Goal: Task Accomplishment & Management: Manage account settings

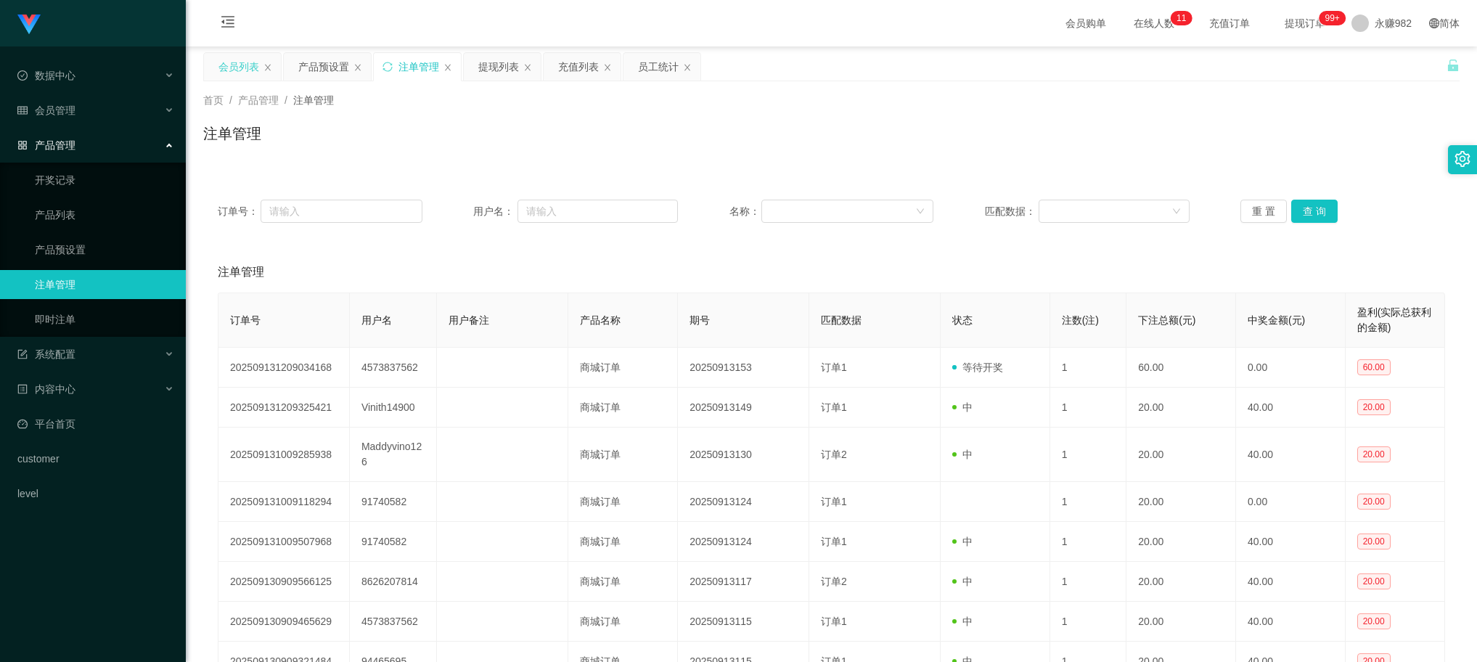
click at [227, 69] on div "会员列表" at bounding box center [238, 67] width 41 height 28
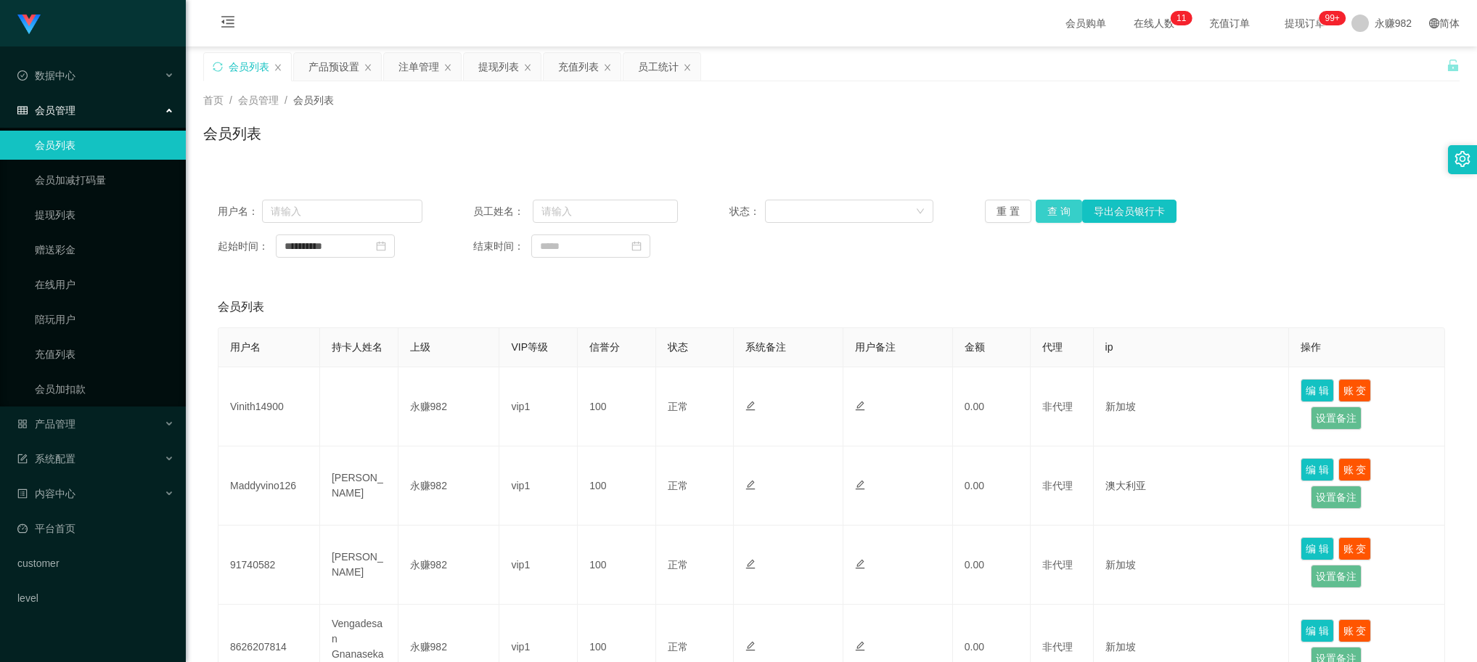
click at [1052, 211] on button "查 询" at bounding box center [1058, 211] width 46 height 23
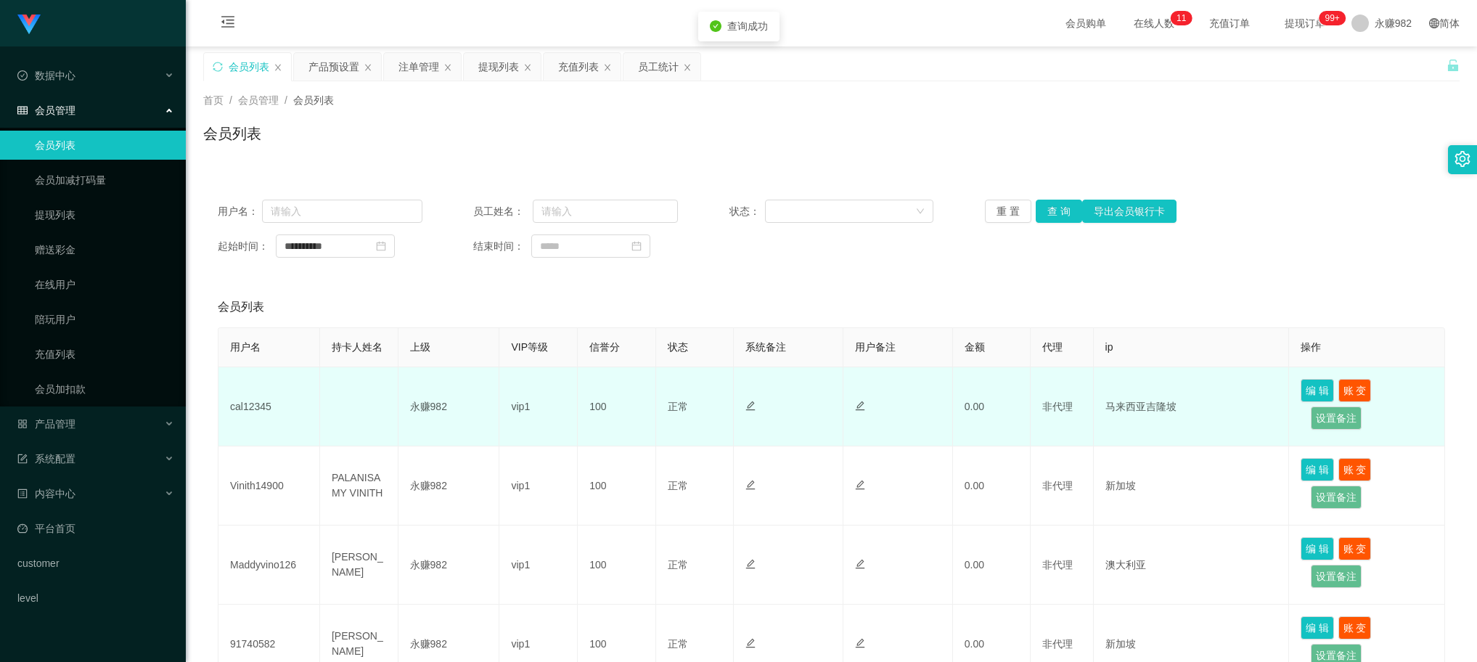
click at [261, 403] on td "cal12345" at bounding box center [269, 406] width 102 height 79
copy td "cal12345"
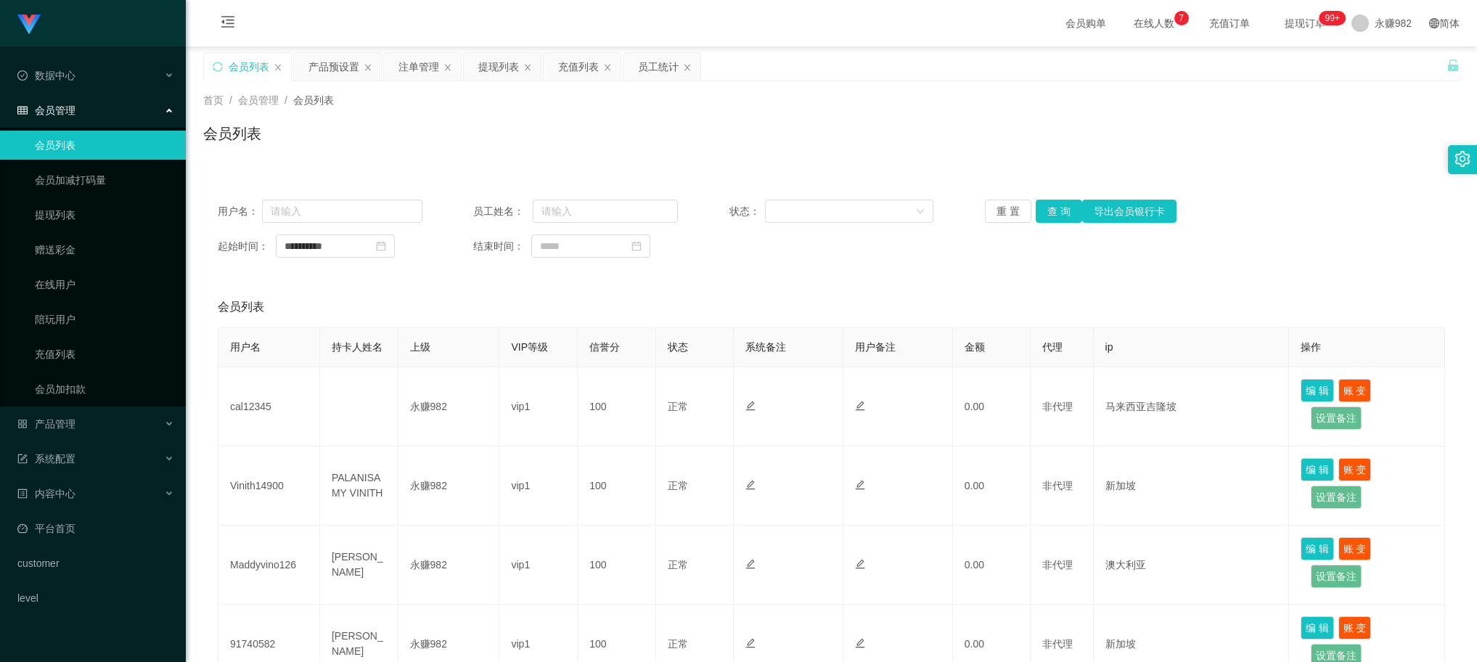
drag, startPoint x: 726, startPoint y: 299, endPoint x: 795, endPoint y: 302, distance: 69.0
click at [726, 300] on div "会员列表" at bounding box center [831, 307] width 1227 height 41
click at [1063, 219] on button "查 询" at bounding box center [1058, 211] width 46 height 23
click at [1054, 216] on button "查 询" at bounding box center [1058, 211] width 46 height 23
click at [1261, 250] on div "**********" at bounding box center [831, 245] width 1227 height 23
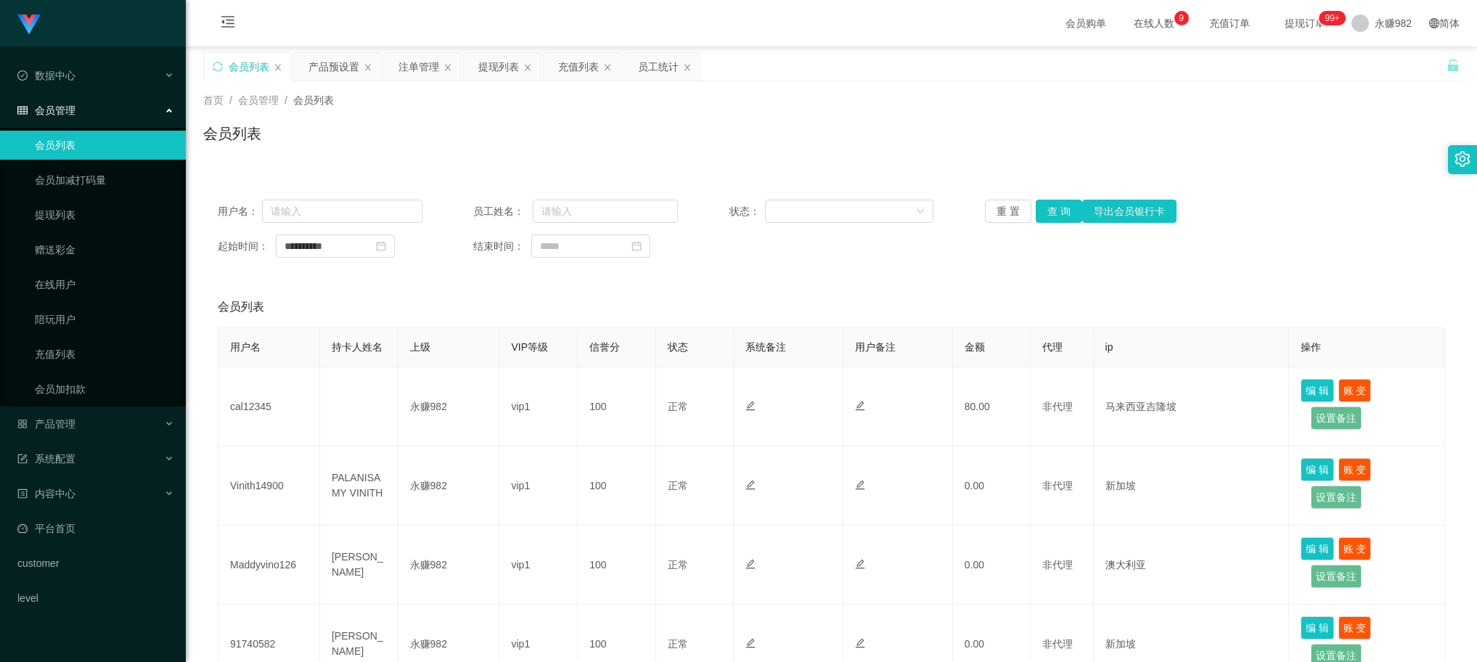
click at [102, 619] on ul "数据中心 员工统计 团队统计 会员管理 会员列表 会员加减打码量 提现列表 赠送彩金 在线用户 陪玩用户 充值列表 会员加扣款 产品管理 开奖记录 产品列表 …" at bounding box center [93, 336] width 186 height 581
click at [342, 66] on div "产品预设置" at bounding box center [333, 67] width 51 height 28
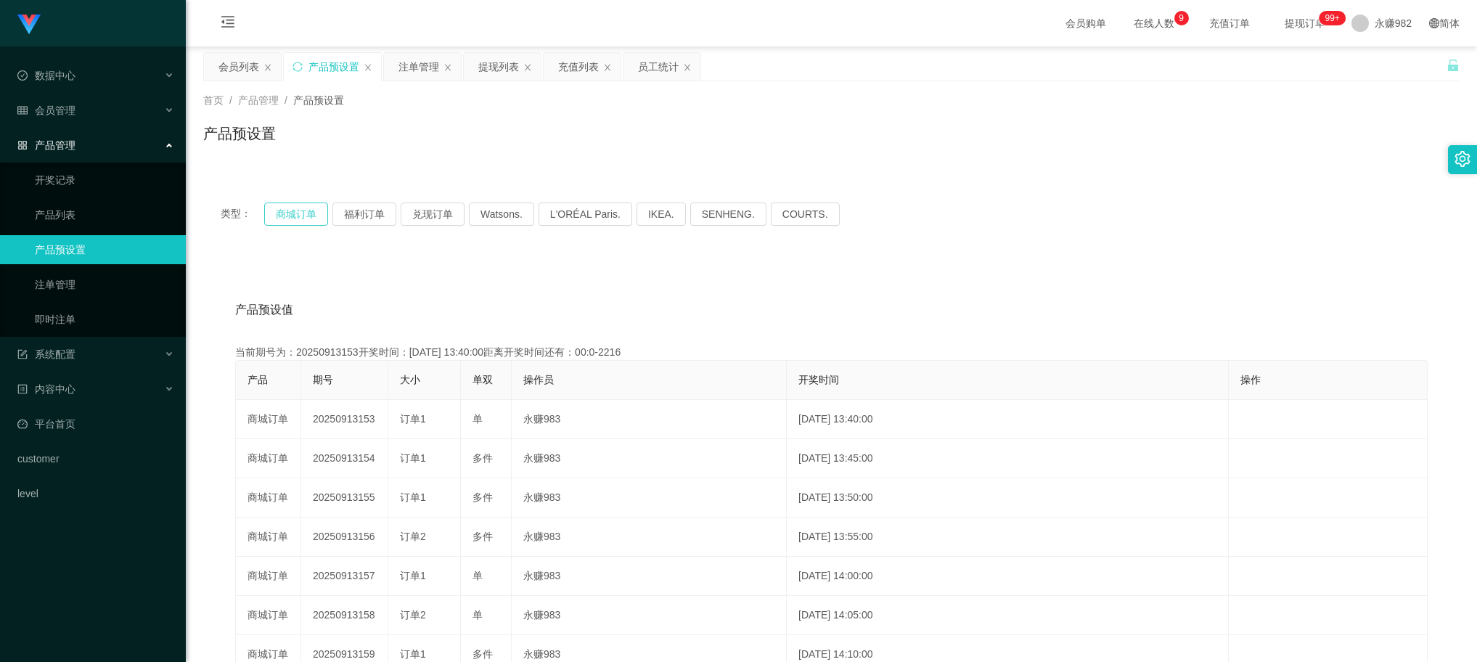
click at [300, 216] on button "商城订单" at bounding box center [296, 213] width 64 height 23
click at [1218, 226] on div "类型： 商城订单 福利订单 兑现订单 Watsons. L'ORÉAL Paris. IKEA. [GEOGRAPHIC_DATA]. COURTS." at bounding box center [831, 214] width 1256 height 58
click at [415, 64] on div "注单管理" at bounding box center [418, 67] width 41 height 28
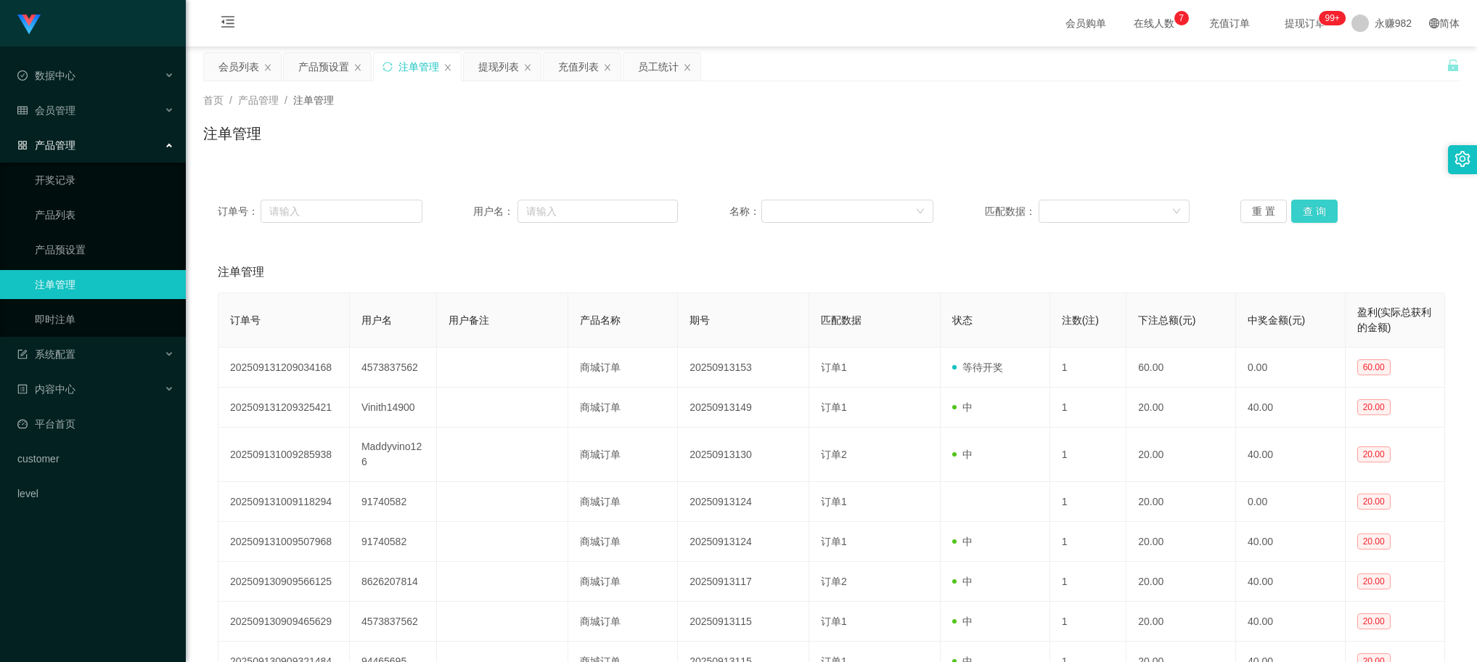
click at [1303, 213] on button "查 询" at bounding box center [1314, 211] width 46 height 23
click at [305, 70] on div "产品预设置" at bounding box center [323, 67] width 51 height 28
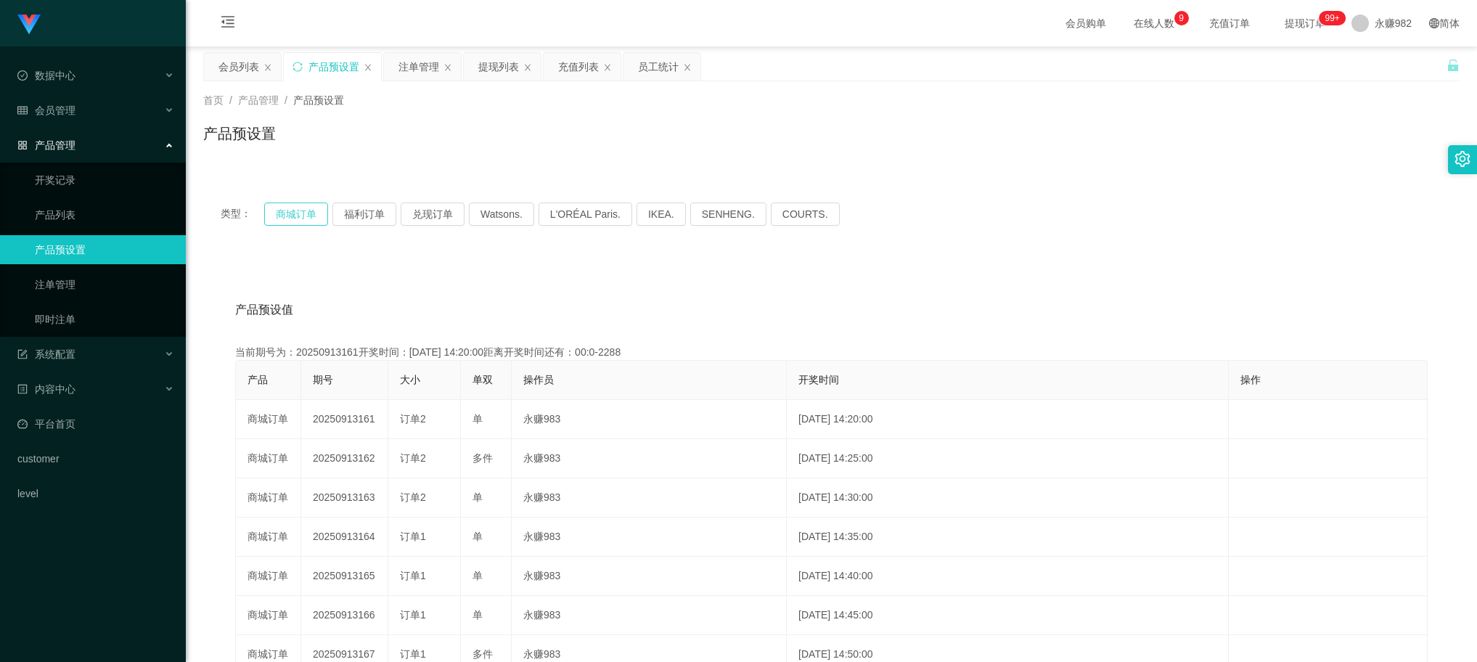
click at [298, 208] on button "商城订单" at bounding box center [296, 213] width 64 height 23
click at [401, 77] on div "注单管理" at bounding box center [418, 67] width 41 height 28
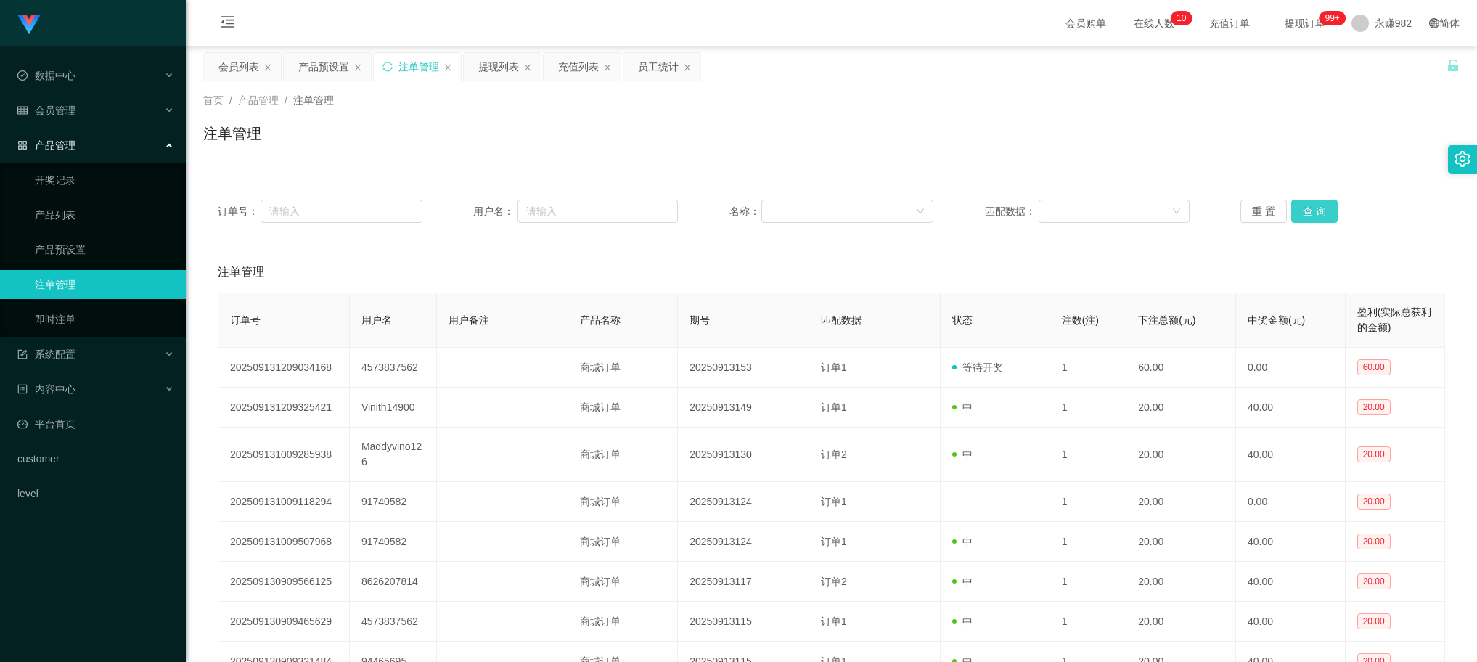
click at [1301, 210] on button "查 询" at bounding box center [1314, 211] width 46 height 23
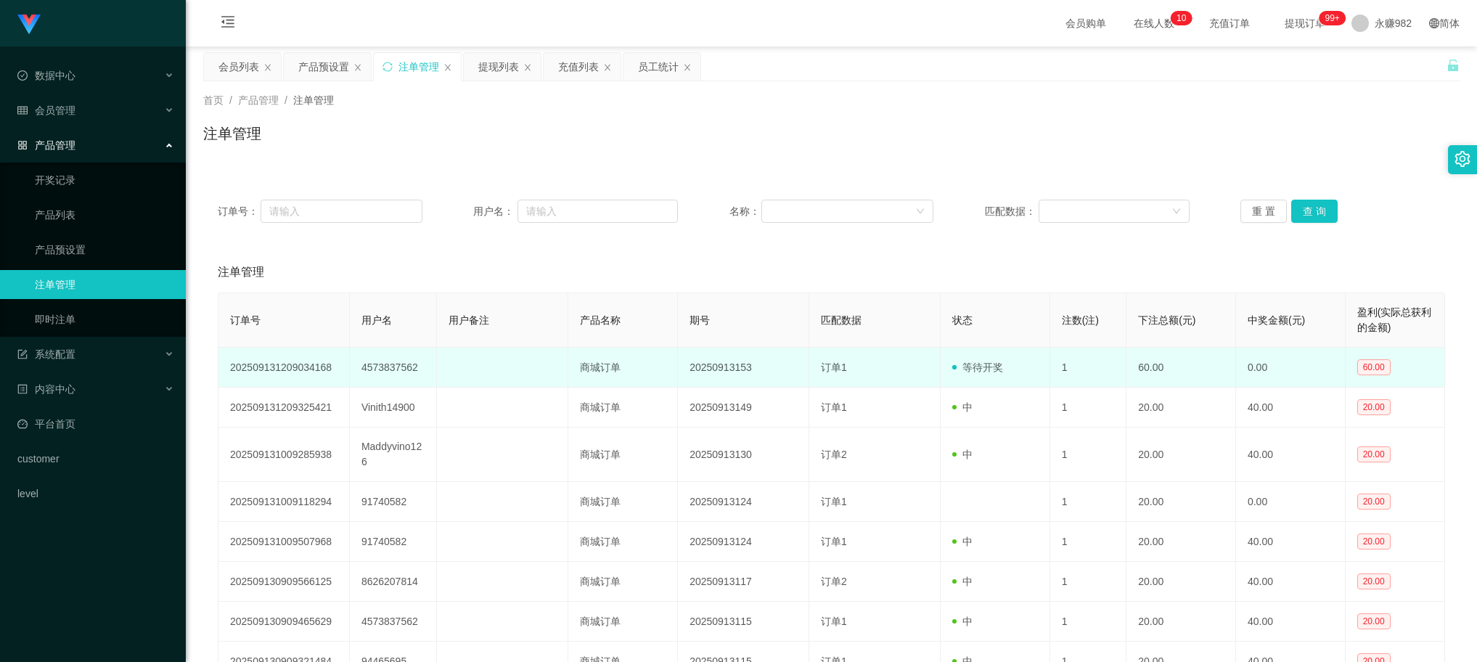
click at [404, 367] on td "4573837562" at bounding box center [394, 368] width 88 height 40
copy td "4573837562"
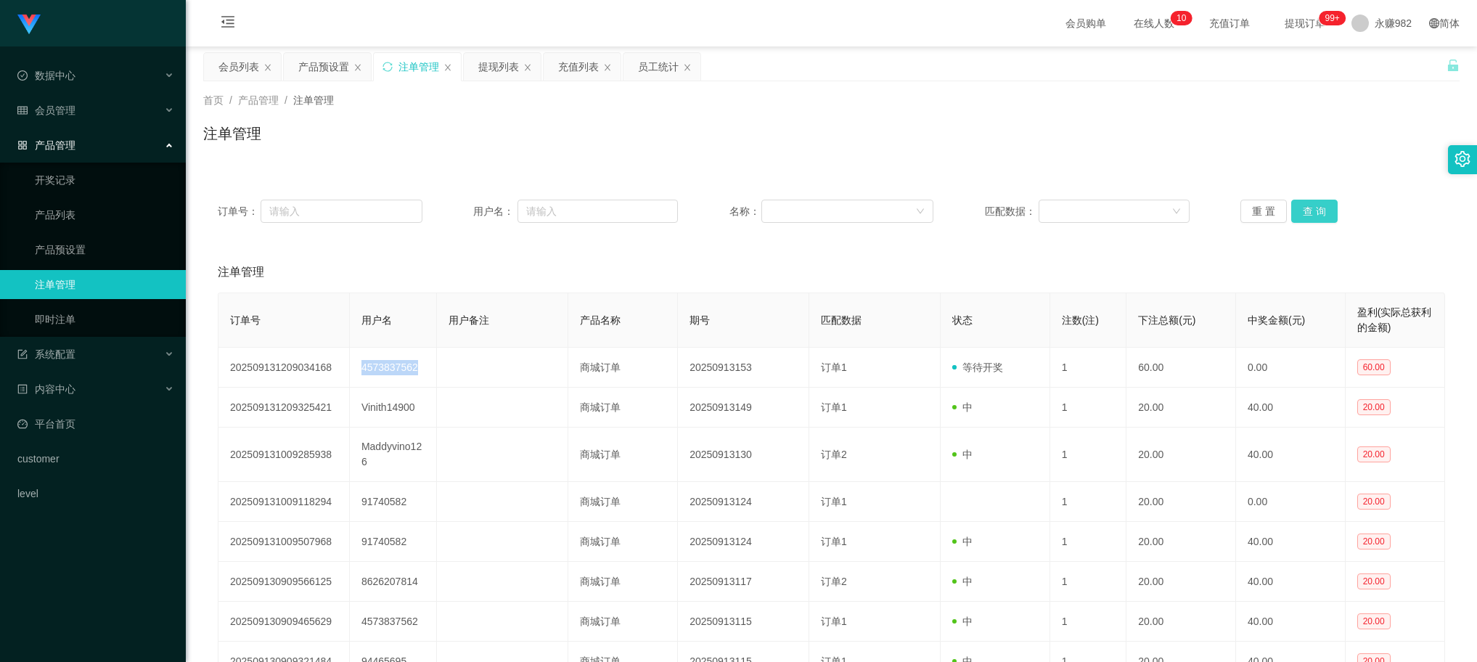
click at [1303, 204] on button "查 询" at bounding box center [1314, 211] width 46 height 23
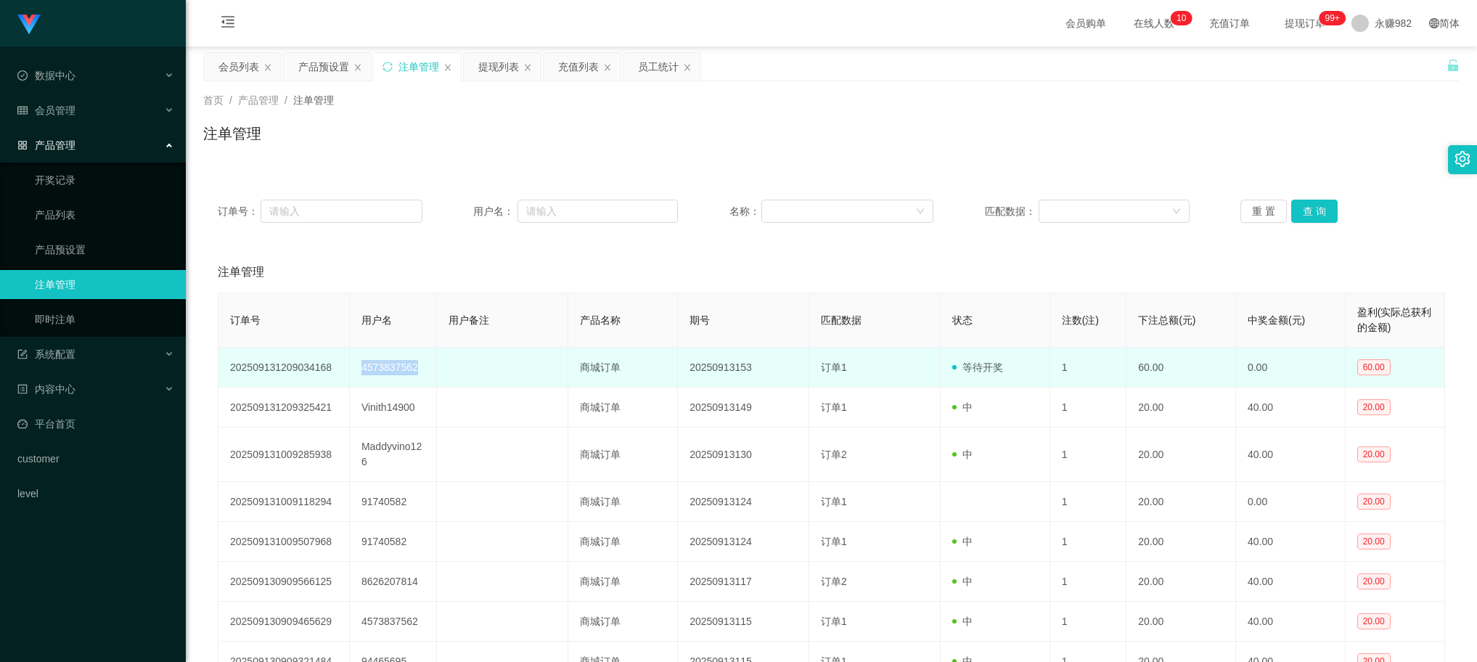
click at [382, 372] on td "4573837562" at bounding box center [394, 368] width 88 height 40
click at [940, 383] on td "等待开奖" at bounding box center [995, 368] width 110 height 40
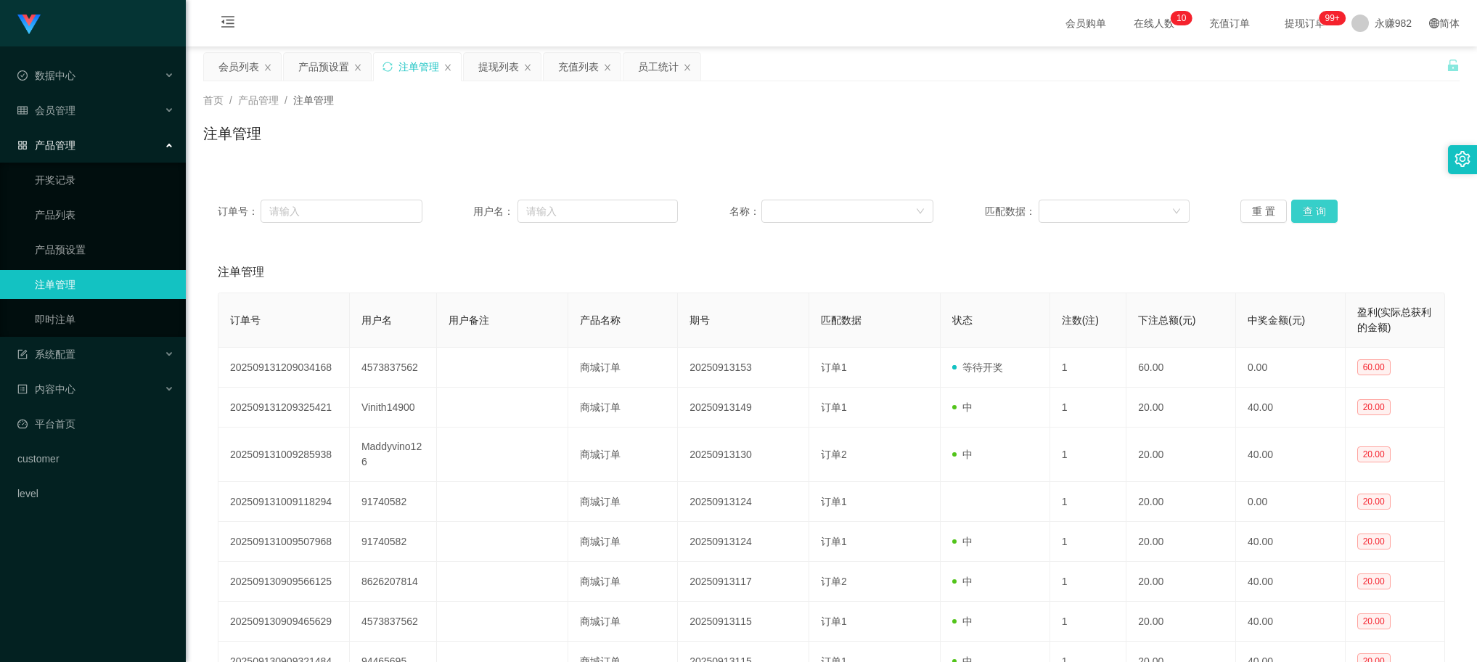
click at [1297, 216] on button "查 询" at bounding box center [1314, 211] width 46 height 23
click at [1301, 207] on button "查 询" at bounding box center [1314, 211] width 46 height 23
click at [223, 77] on div "会员列表" at bounding box center [238, 67] width 41 height 28
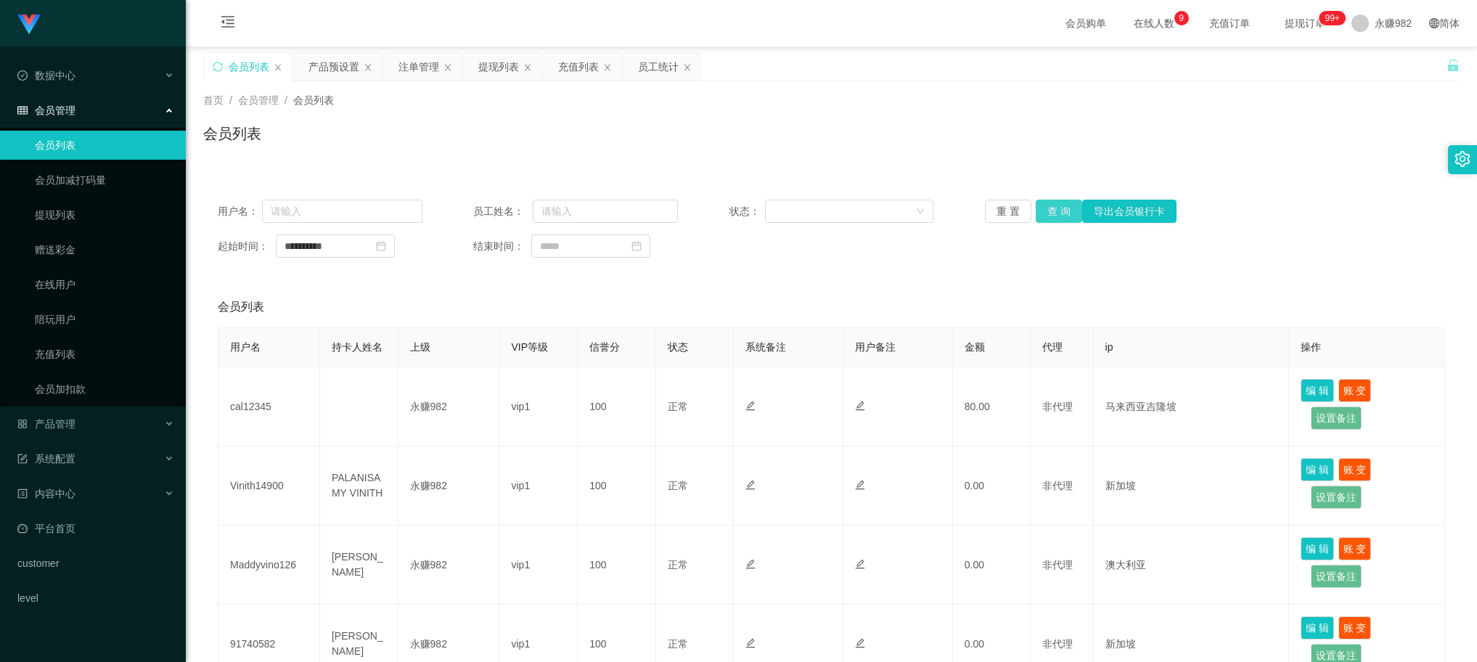
click at [1040, 212] on button "查 询" at bounding box center [1058, 211] width 46 height 23
click at [421, 75] on div "注单管理" at bounding box center [418, 67] width 41 height 28
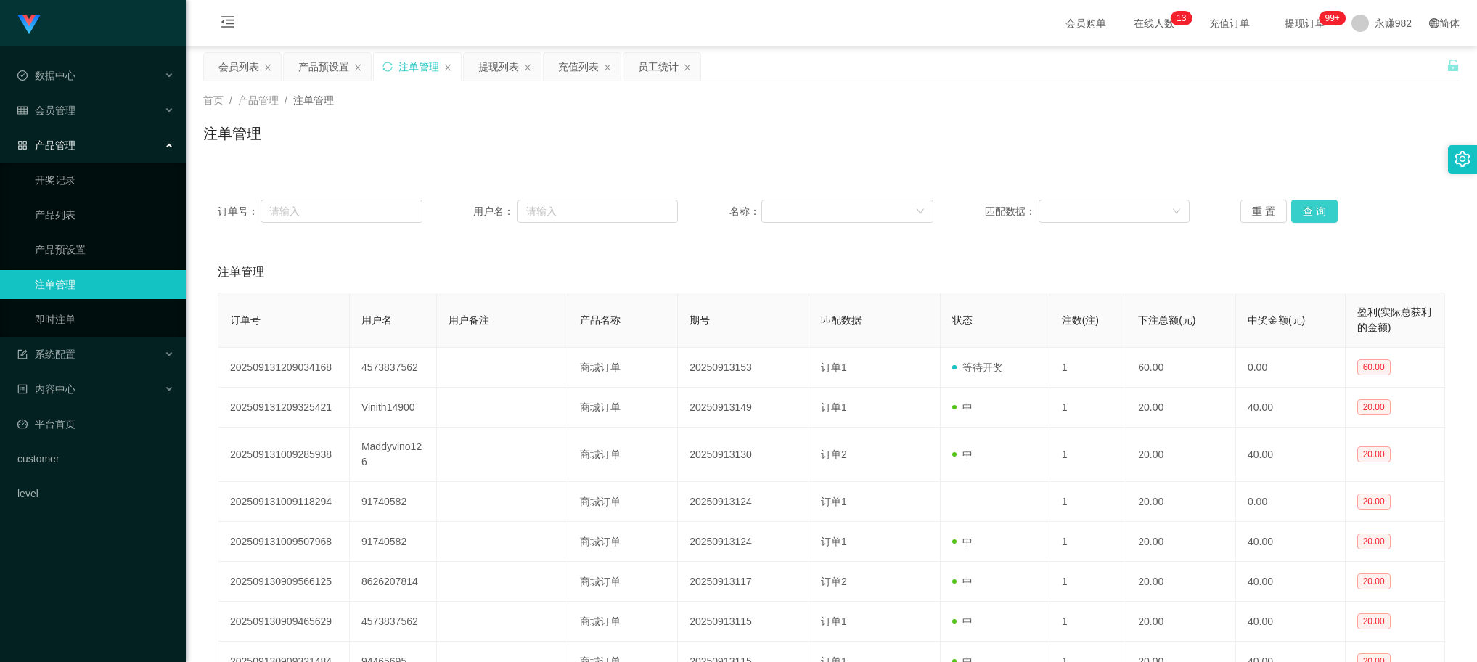
click at [1292, 202] on button "查 询" at bounding box center [1314, 211] width 46 height 23
click at [330, 67] on div "产品预设置" at bounding box center [323, 67] width 51 height 28
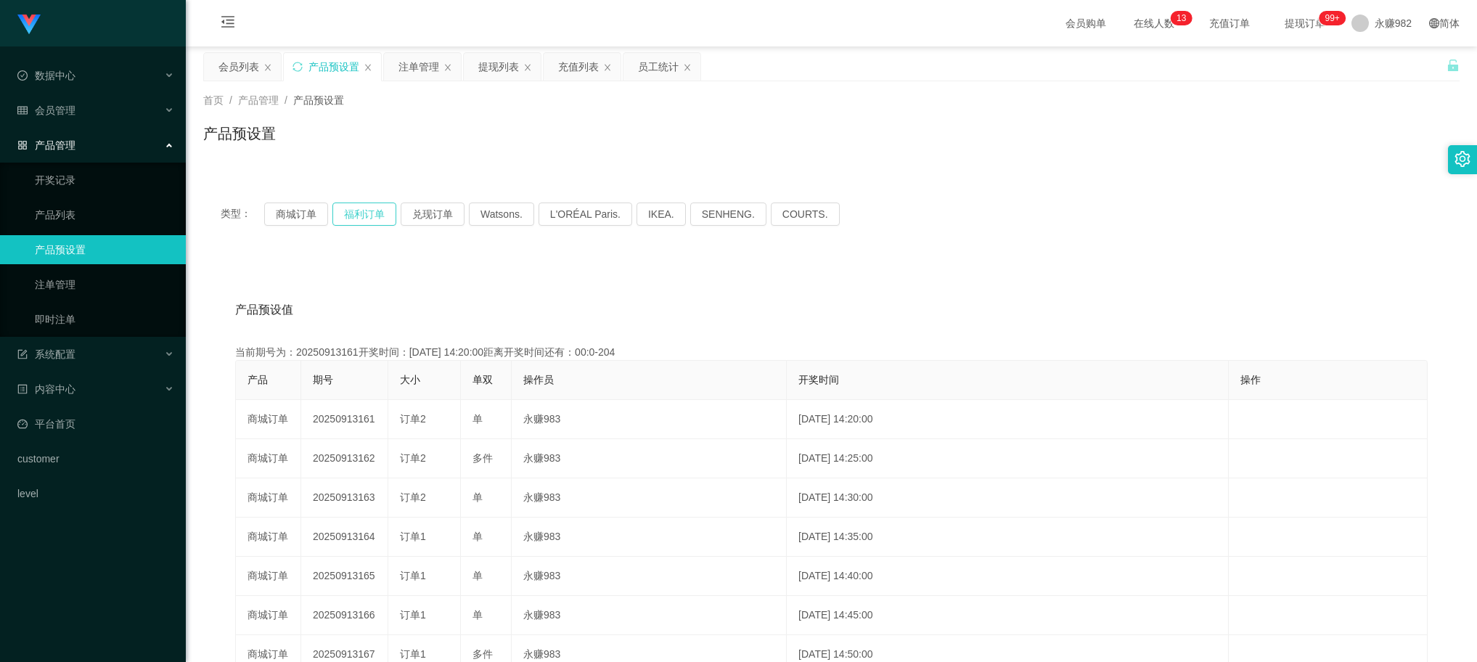
click at [363, 218] on button "福利订单" at bounding box center [364, 213] width 64 height 23
click at [301, 218] on button "商城订单" at bounding box center [296, 213] width 64 height 23
click at [490, 64] on div "提现列表" at bounding box center [498, 67] width 41 height 28
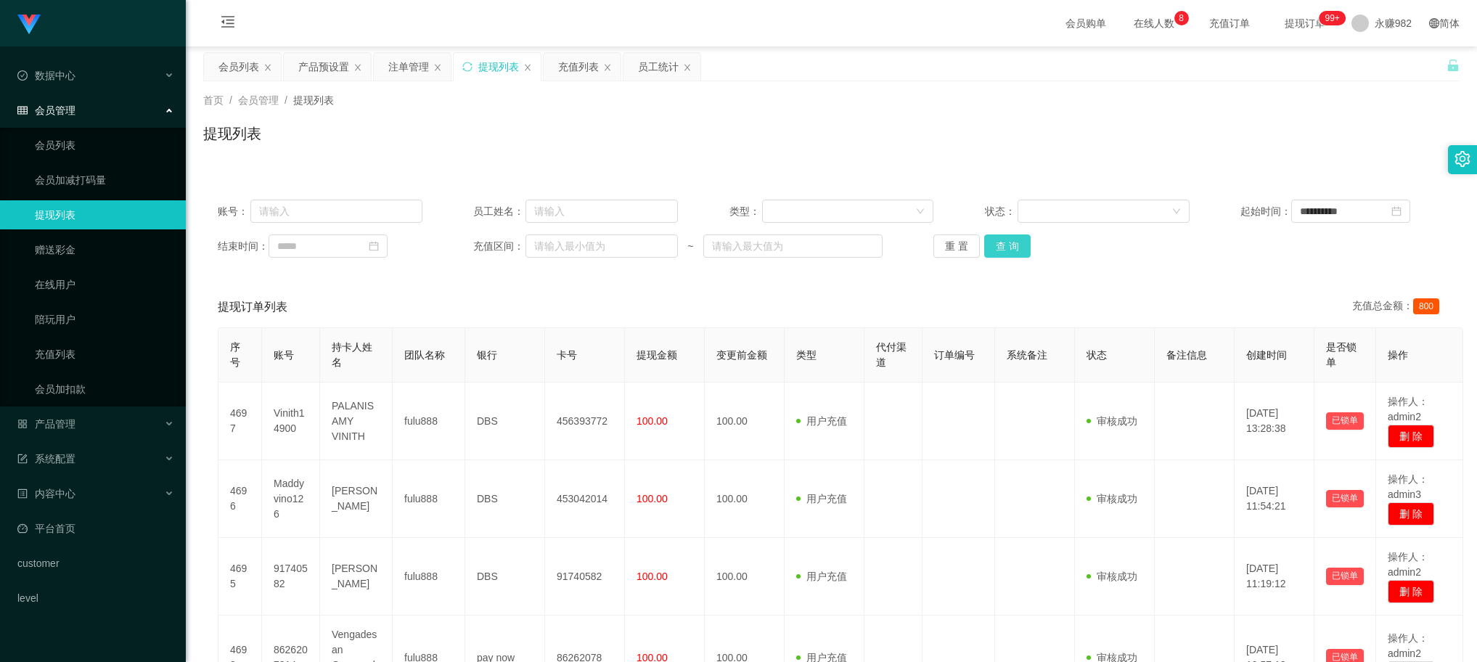
click at [1001, 247] on button "查 询" at bounding box center [1007, 245] width 46 height 23
click at [407, 63] on div "注单管理" at bounding box center [408, 67] width 41 height 28
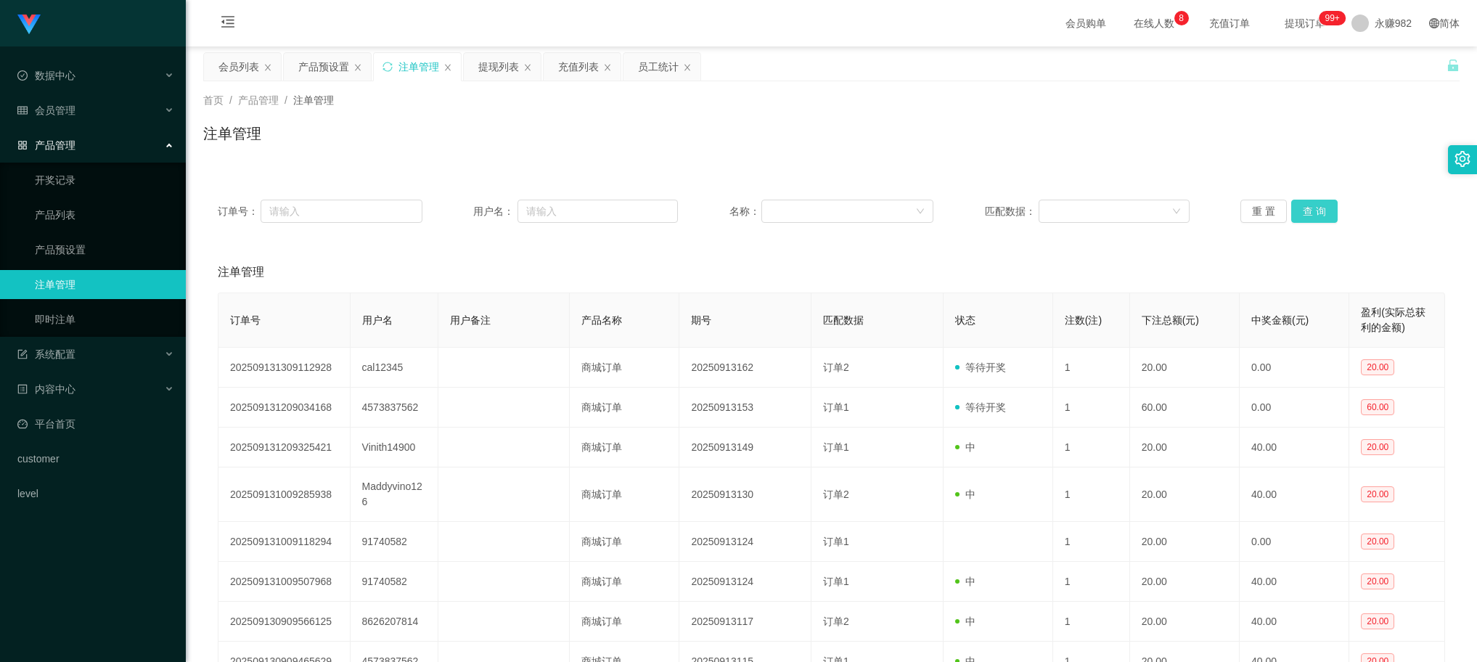
click at [1322, 204] on button "查 询" at bounding box center [1314, 211] width 46 height 23
click at [1308, 210] on button "查 询" at bounding box center [1314, 211] width 46 height 23
click at [581, 73] on div "充值列表" at bounding box center [578, 67] width 41 height 28
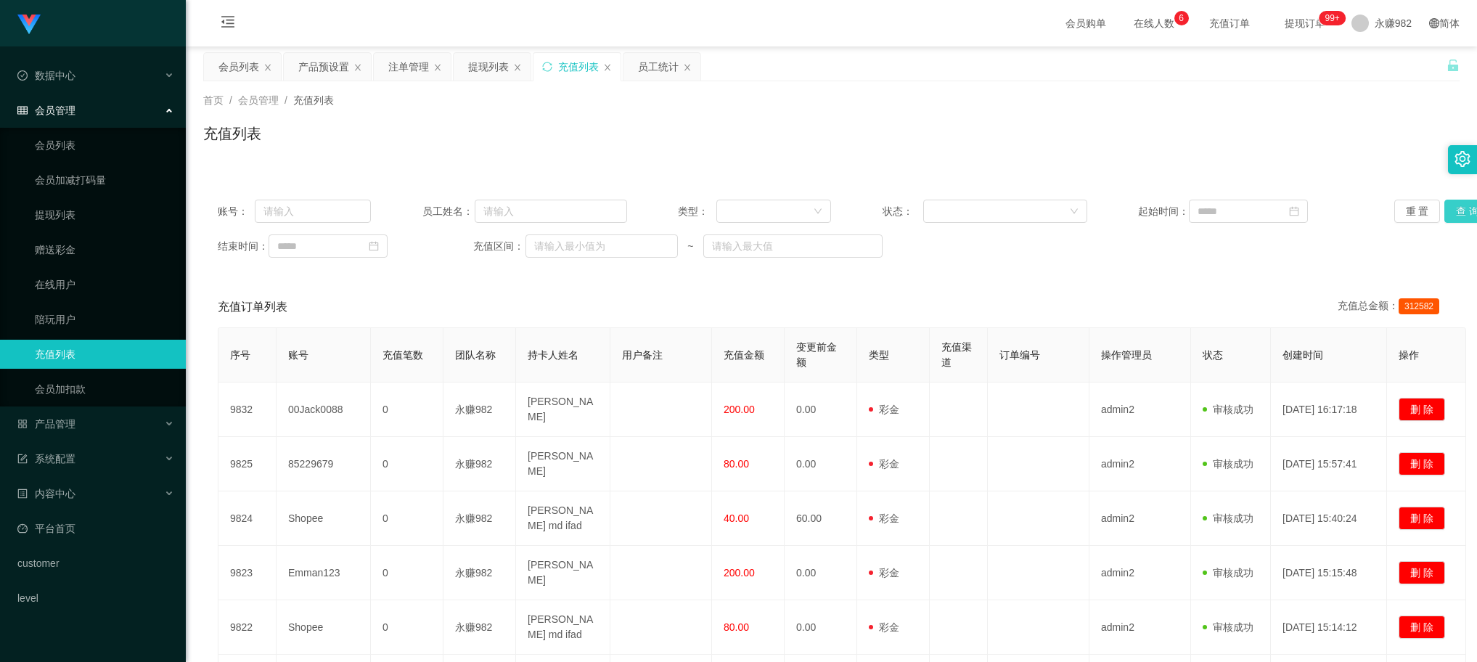
click at [1452, 209] on button "查 询" at bounding box center [1467, 211] width 46 height 23
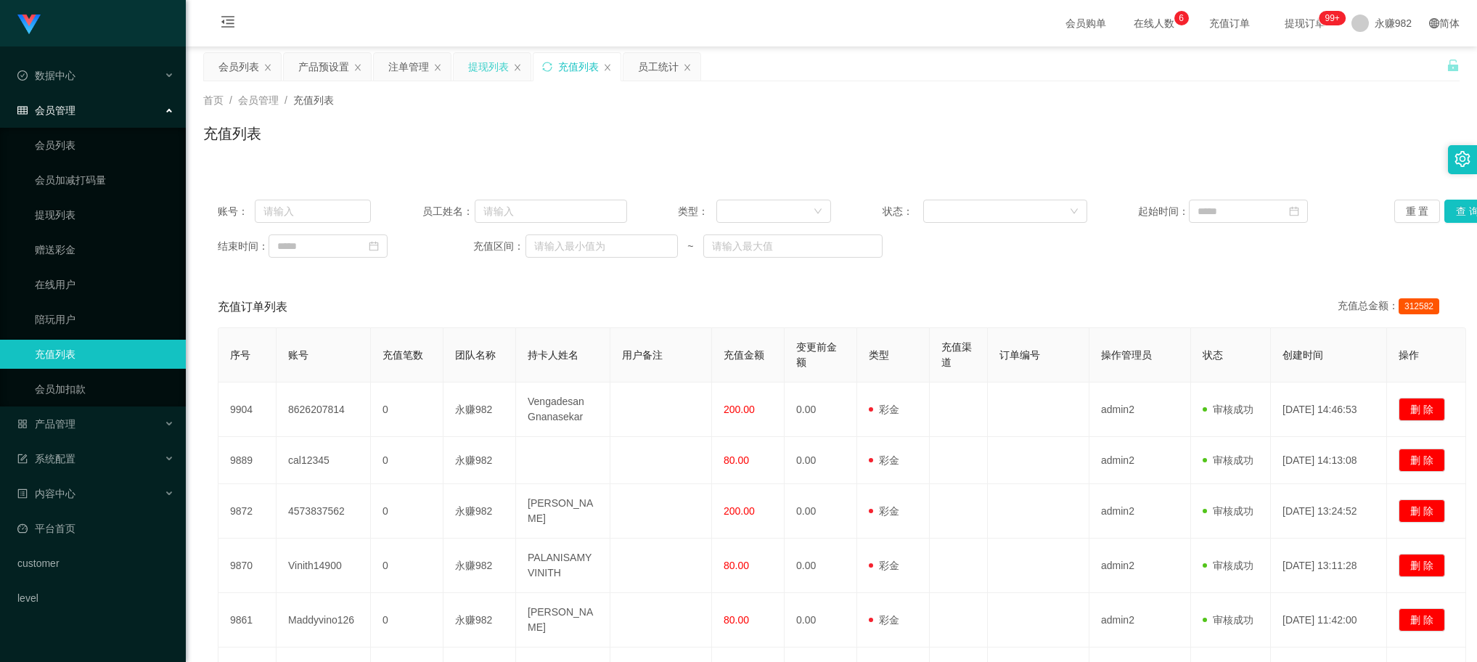
click at [480, 73] on div "提现列表" at bounding box center [488, 67] width 41 height 28
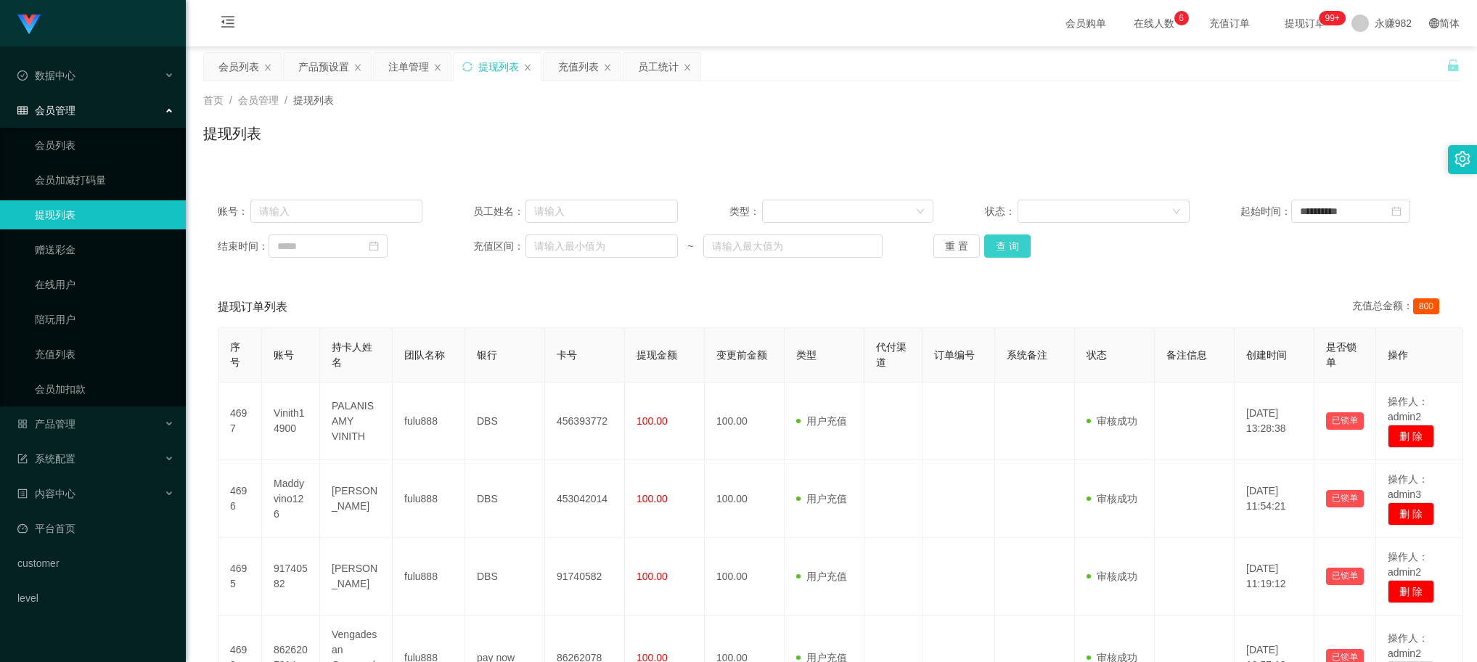
click at [1007, 245] on button "查 询" at bounding box center [1007, 245] width 46 height 23
click at [588, 309] on div "提现订单列表 充值总金额： 800" at bounding box center [831, 307] width 1227 height 41
click at [994, 247] on button "查 询" at bounding box center [1007, 245] width 46 height 23
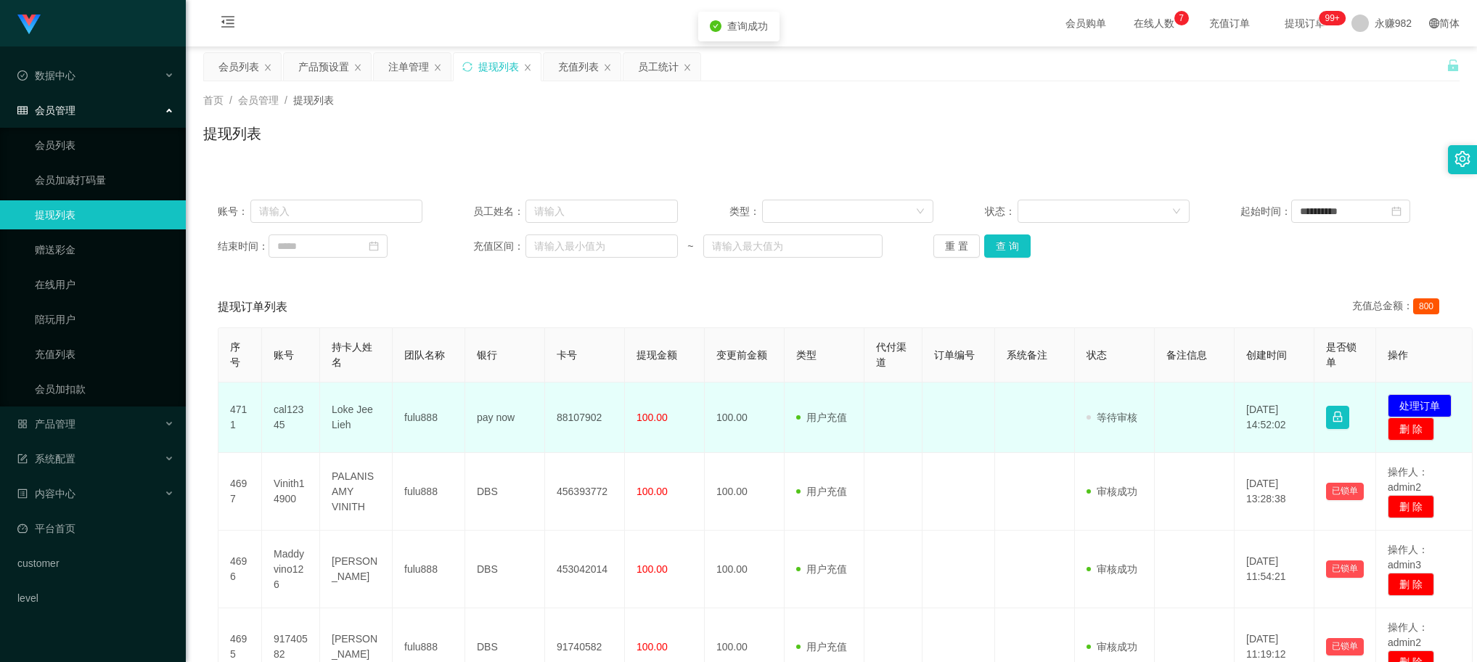
click at [559, 422] on td "88107902" at bounding box center [585, 417] width 80 height 70
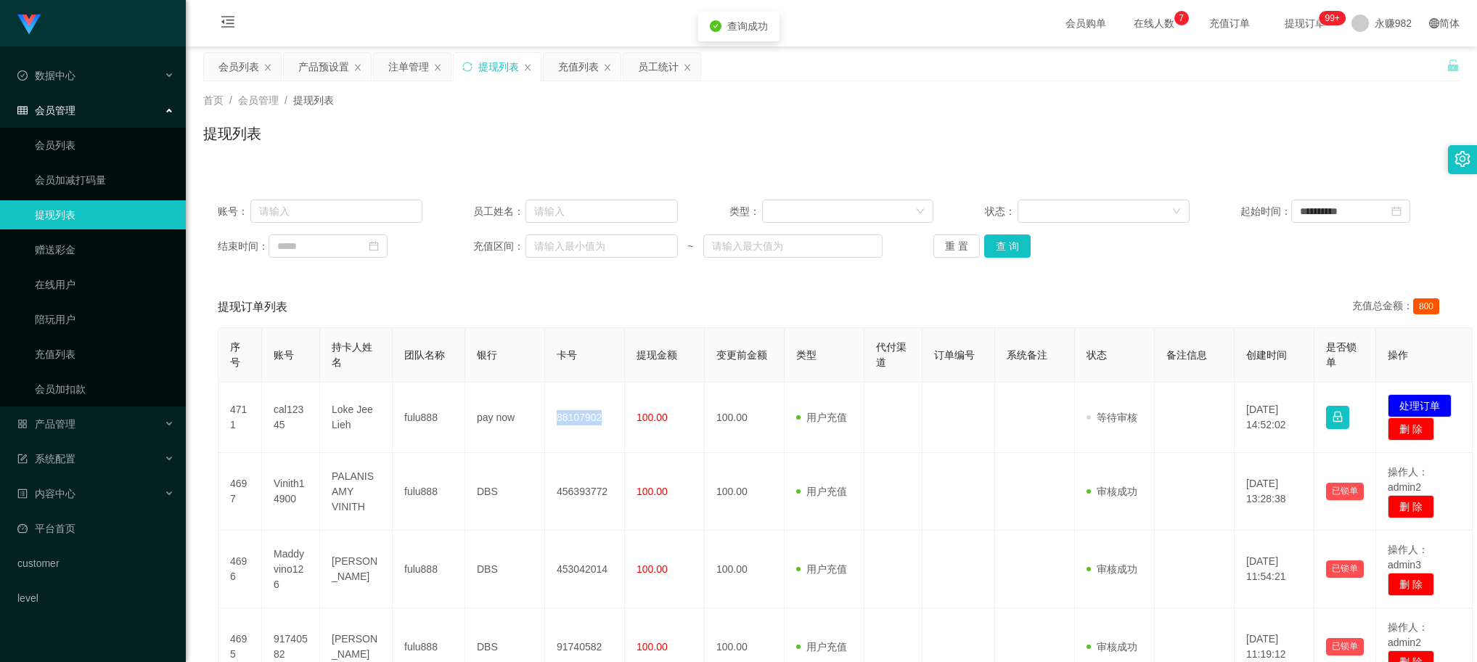
copy td "88107902"
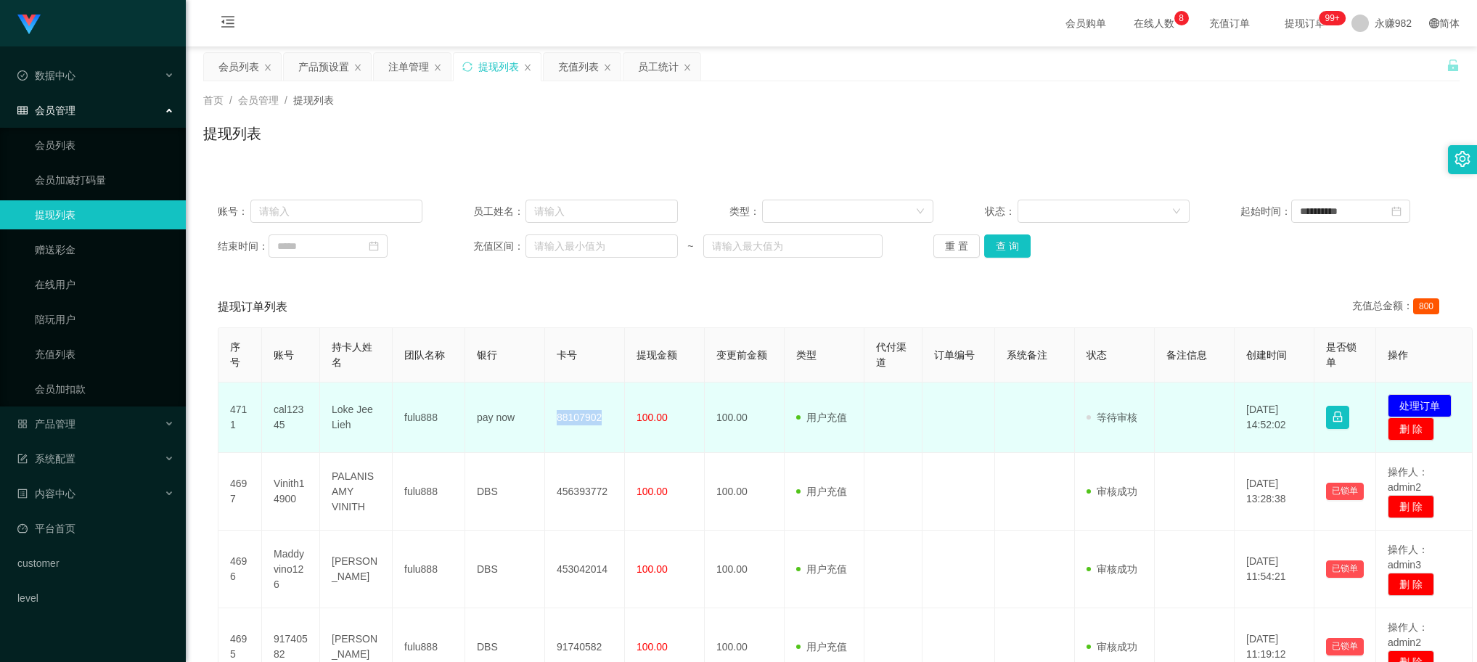
click at [582, 419] on td "88107902" at bounding box center [585, 417] width 80 height 70
click at [294, 412] on td "cal12345" at bounding box center [291, 417] width 58 height 70
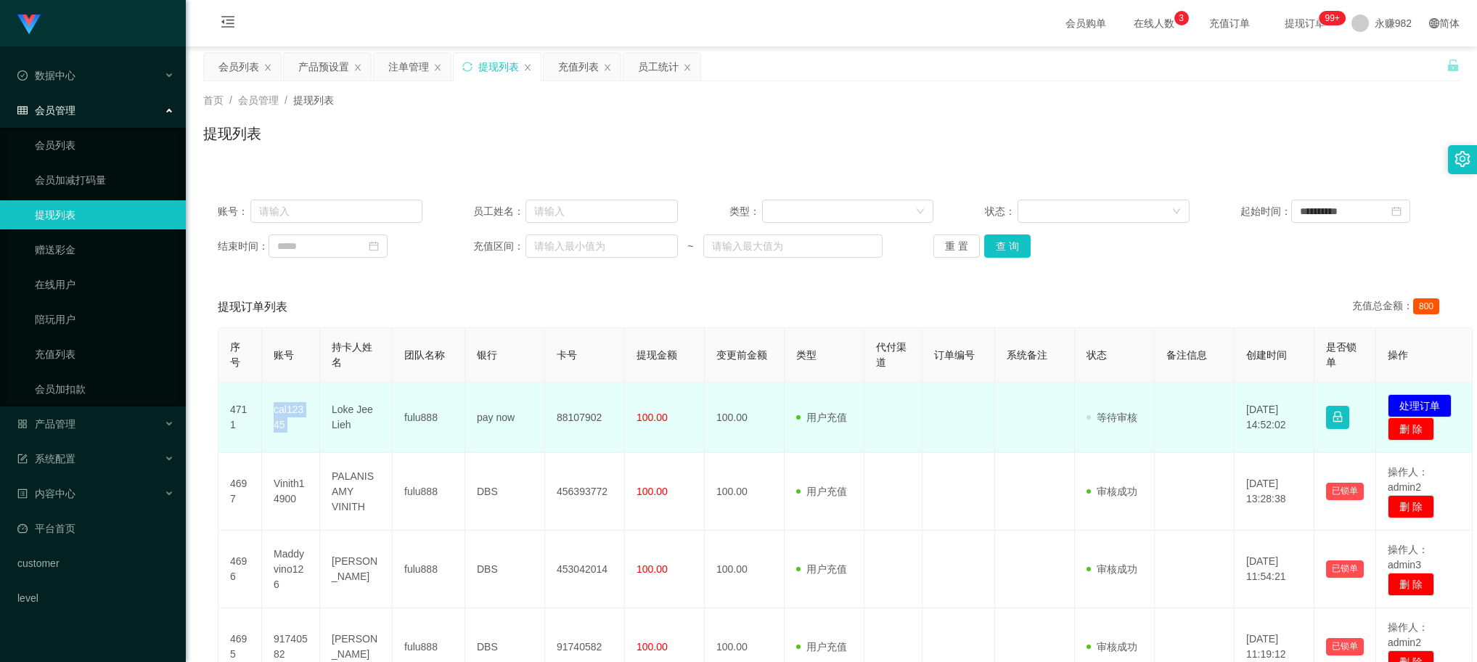
copy td "cal12345"
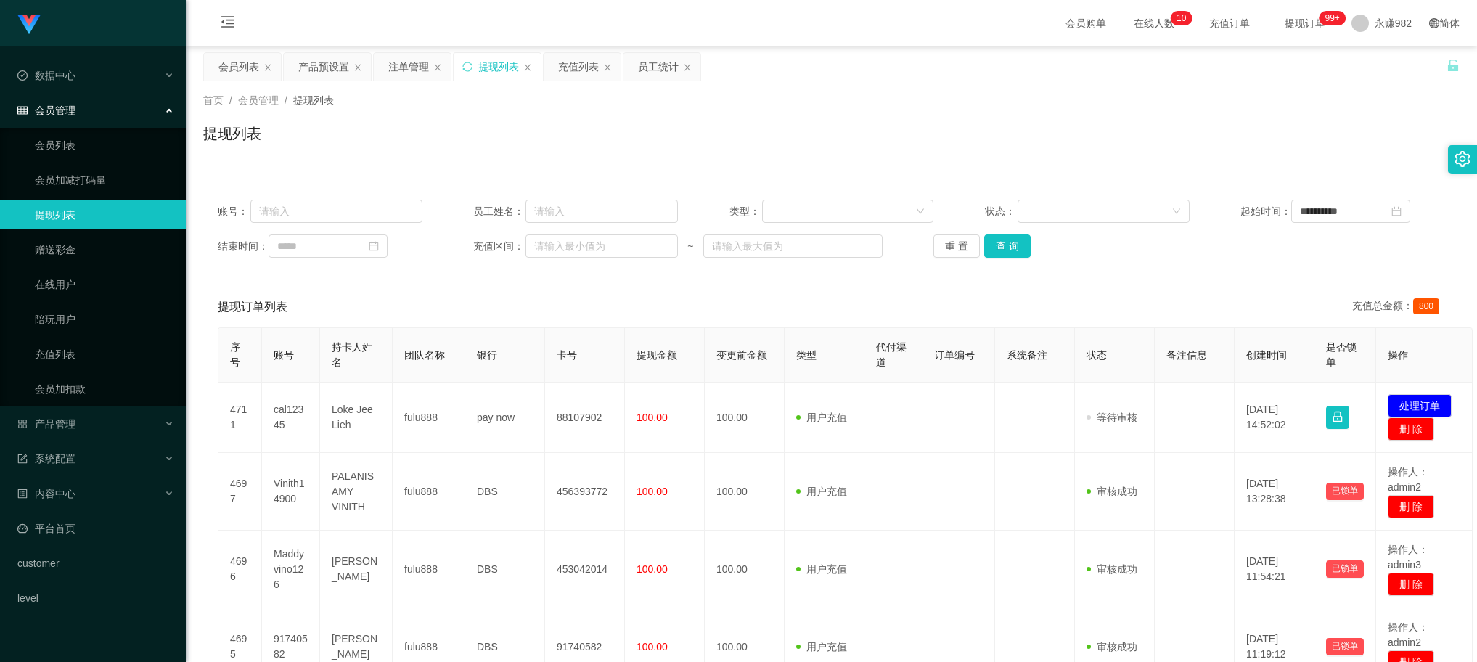
click at [691, 292] on div "提现订单列表 充值总金额： 800" at bounding box center [831, 307] width 1227 height 41
click at [1003, 245] on button "查 询" at bounding box center [1007, 245] width 46 height 23
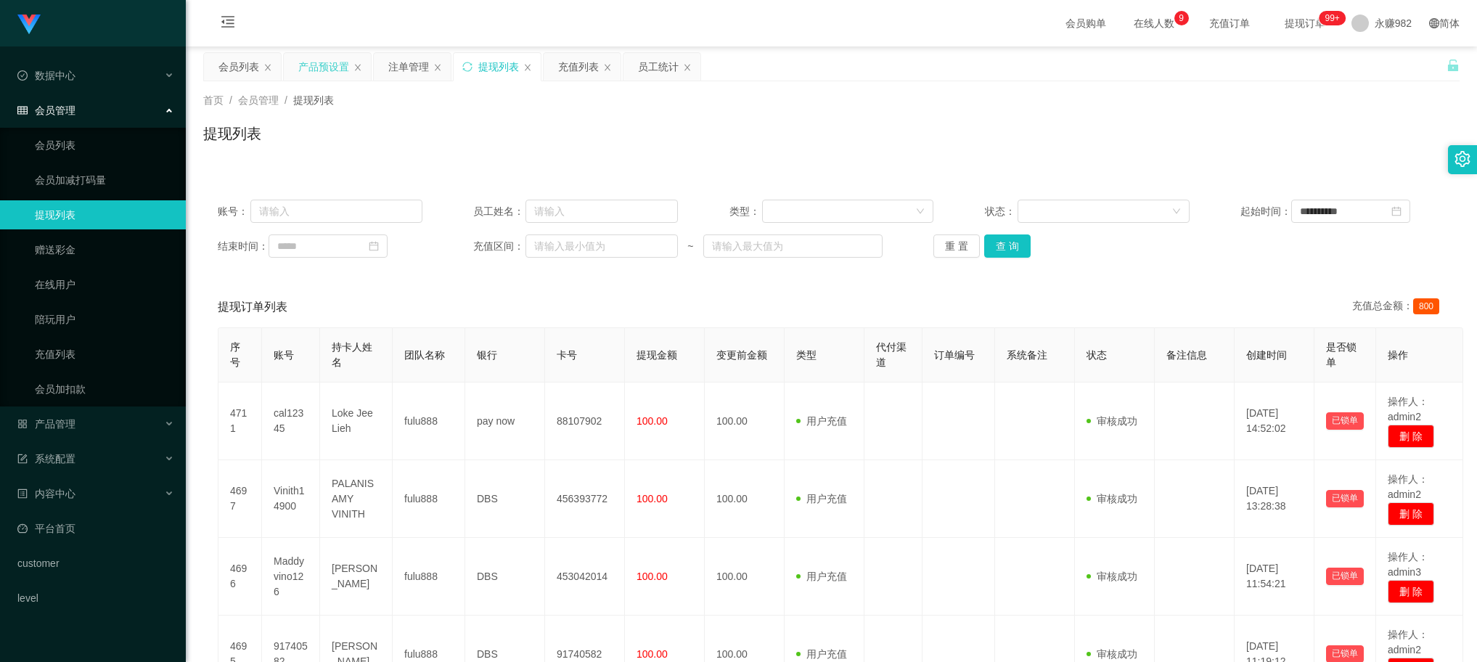
click at [327, 62] on div "产品预设置" at bounding box center [323, 67] width 51 height 28
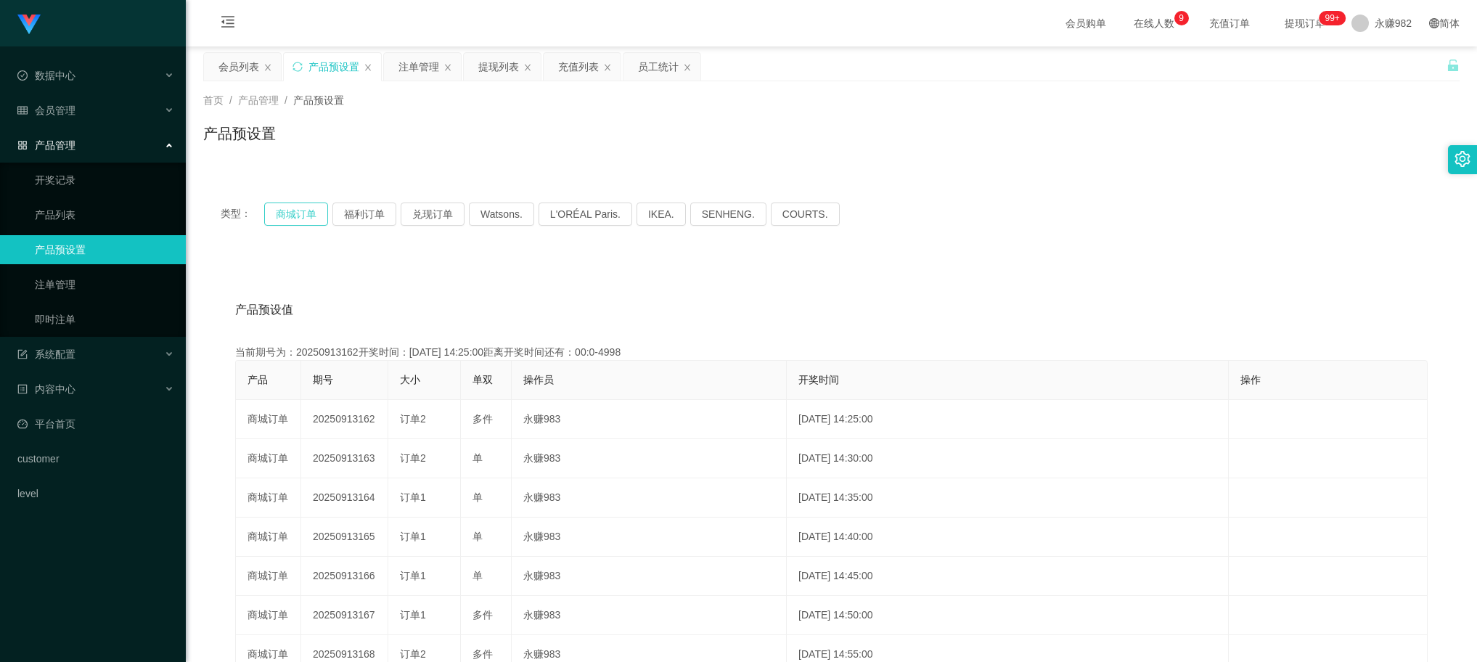
click at [318, 219] on button "商城订单" at bounding box center [296, 213] width 64 height 23
click at [358, 216] on button "福利订单" at bounding box center [364, 213] width 64 height 23
click at [294, 218] on button "商城订单" at bounding box center [296, 213] width 64 height 23
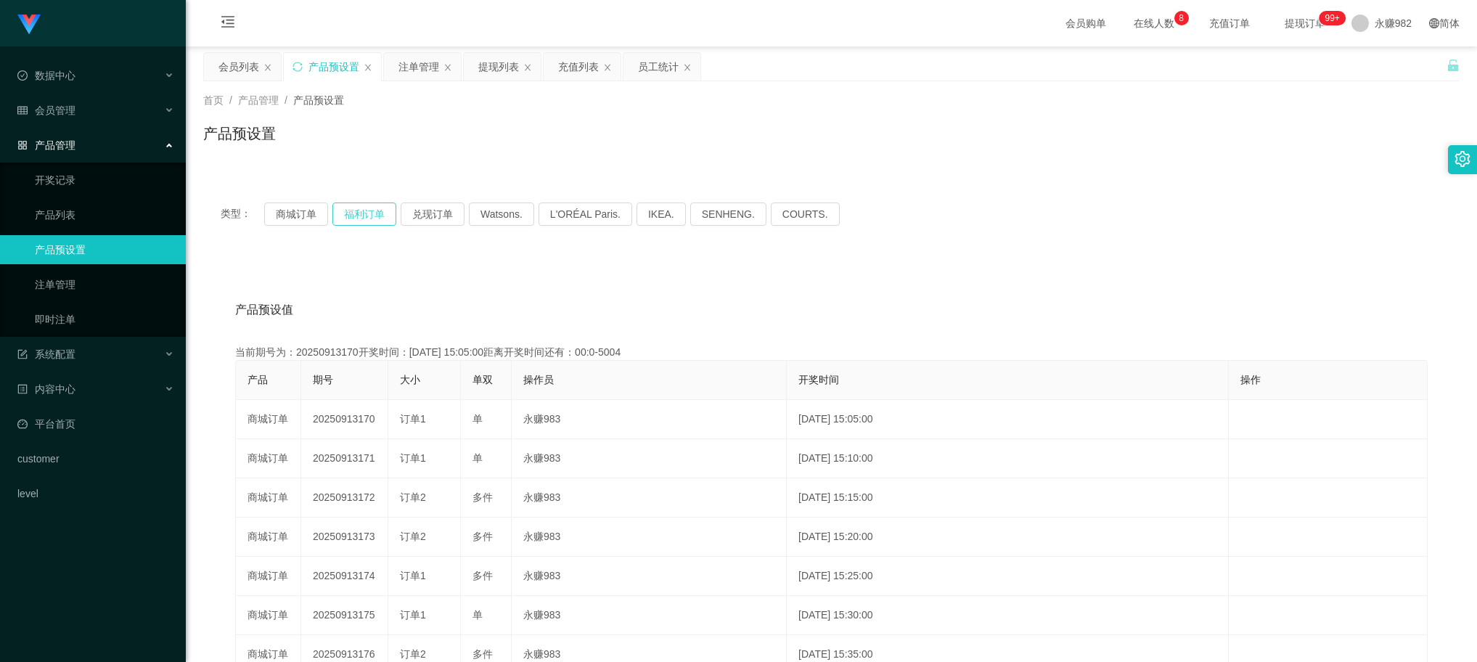
click at [360, 212] on button "福利订单" at bounding box center [364, 213] width 64 height 23
click at [660, 144] on div "产品预设置" at bounding box center [831, 139] width 1256 height 33
click at [419, 75] on div "注单管理" at bounding box center [418, 67] width 41 height 28
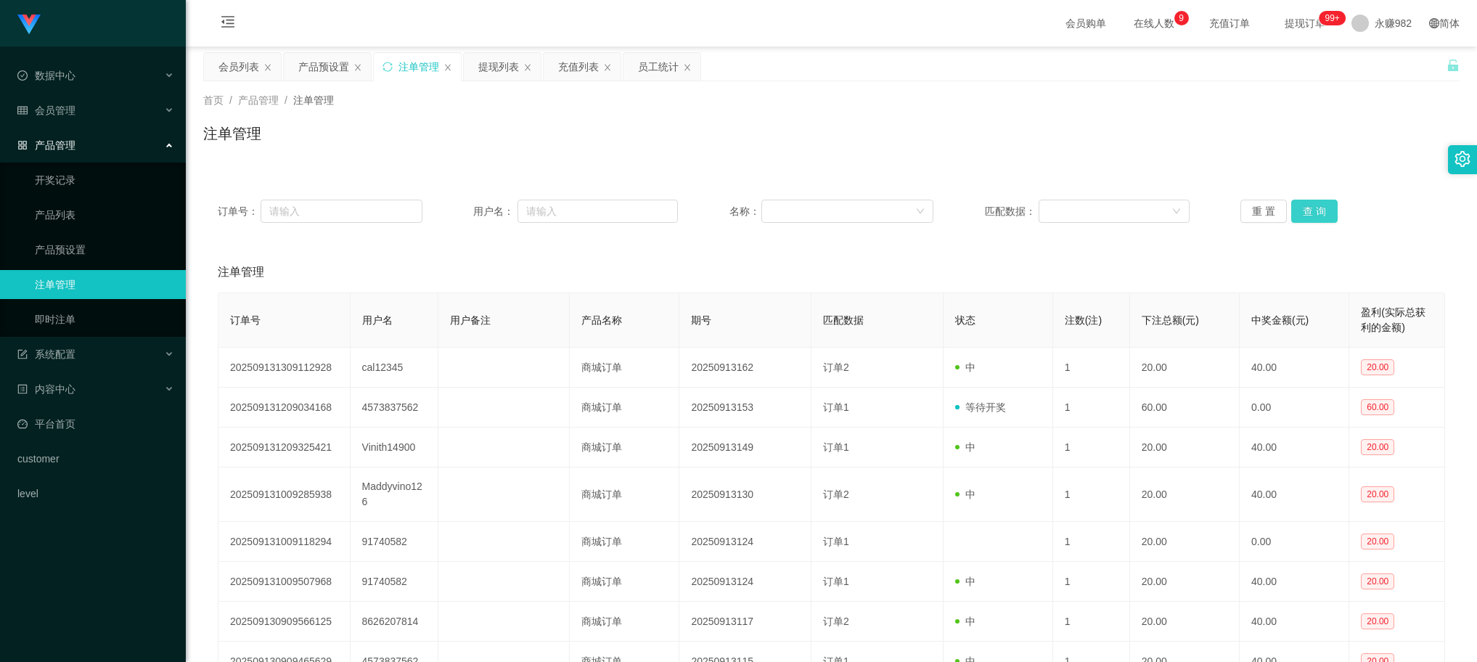
click at [1322, 205] on button "查 询" at bounding box center [1314, 211] width 46 height 23
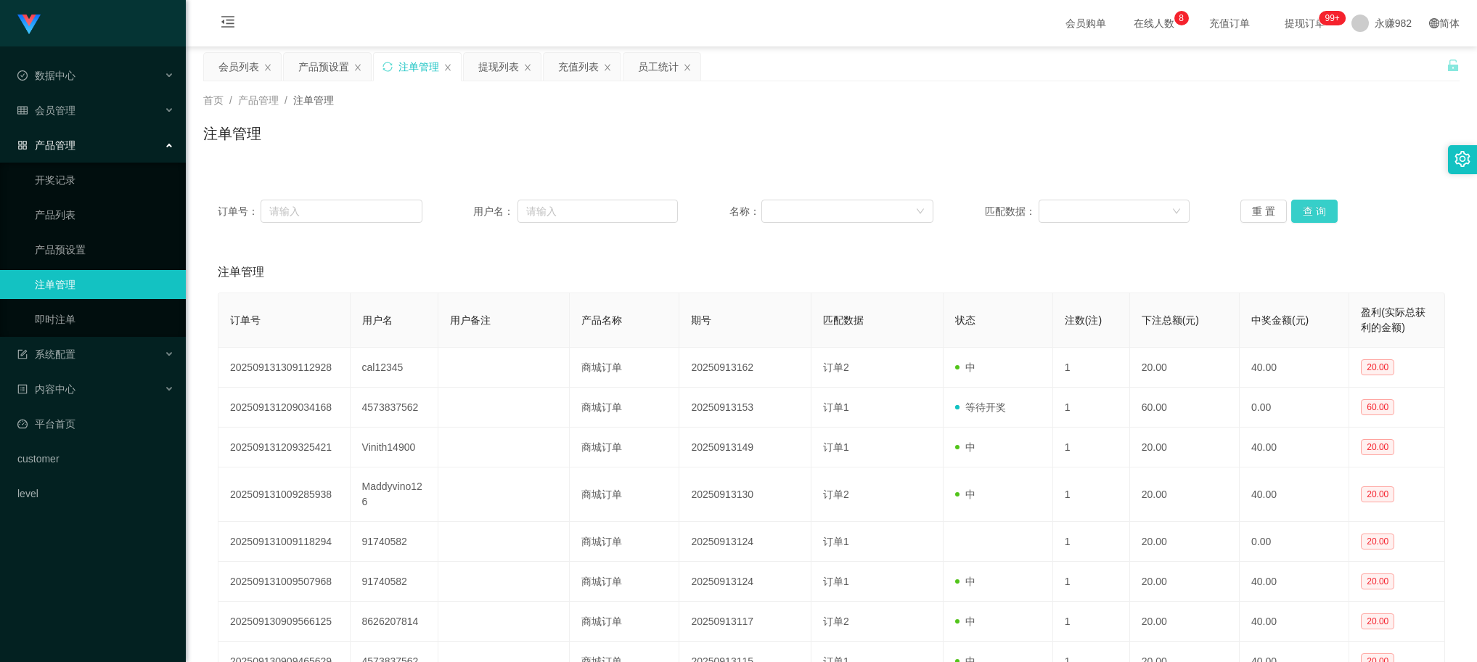
click at [1317, 208] on button "查 询" at bounding box center [1314, 211] width 46 height 23
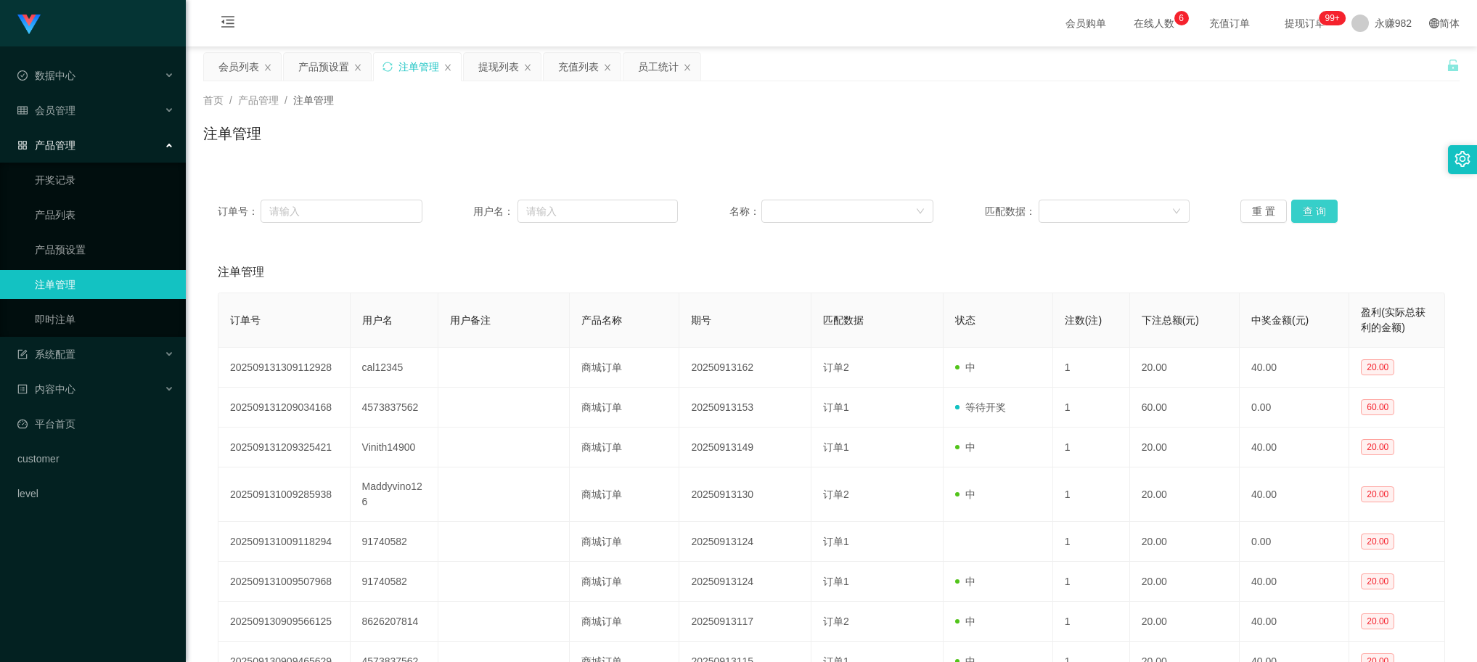
click at [1317, 208] on button "查 询" at bounding box center [1314, 211] width 46 height 23
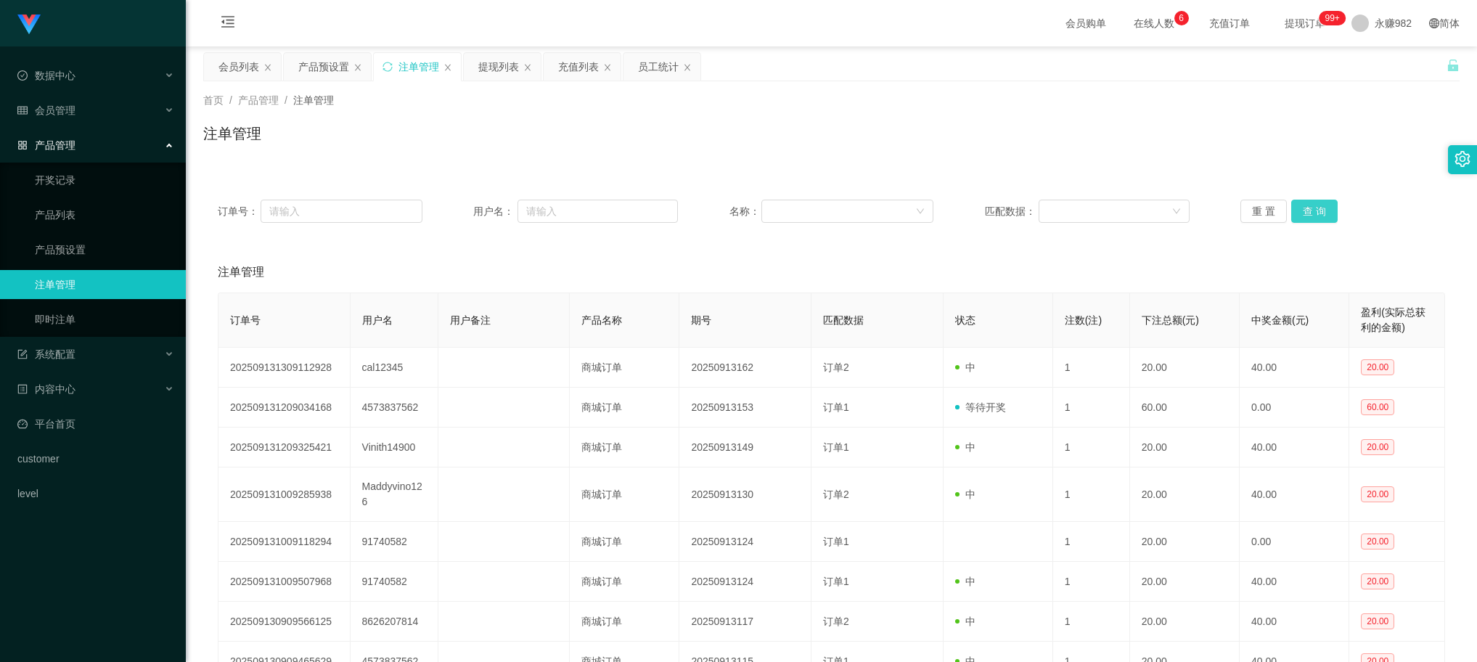
click at [1317, 208] on button "查 询" at bounding box center [1314, 211] width 46 height 23
click at [1317, 208] on div "重 置 查 询" at bounding box center [1342, 211] width 205 height 23
click at [1317, 208] on button "查 询" at bounding box center [1314, 211] width 46 height 23
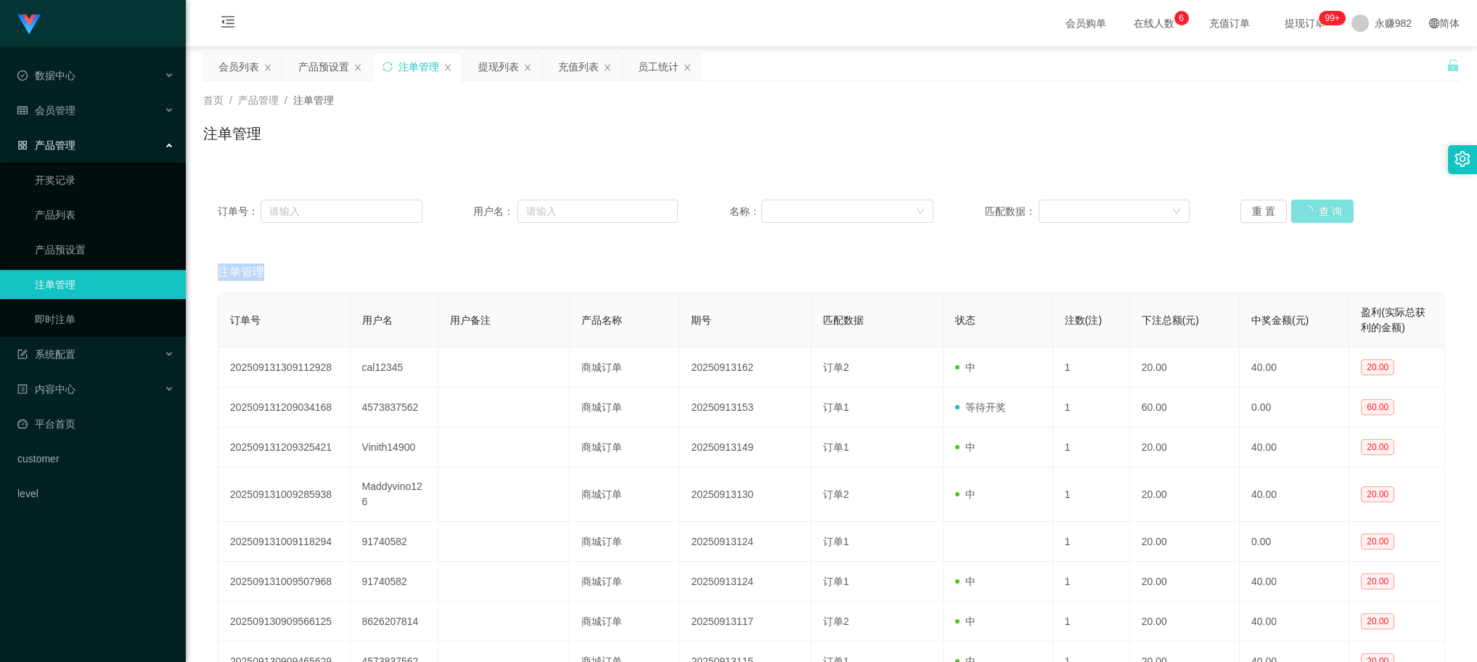
click at [1317, 208] on div "重 置 查 询" at bounding box center [1342, 211] width 205 height 23
click at [1317, 208] on button "查 询" at bounding box center [1314, 211] width 46 height 23
click at [1317, 208] on button "查 询" at bounding box center [1322, 211] width 62 height 23
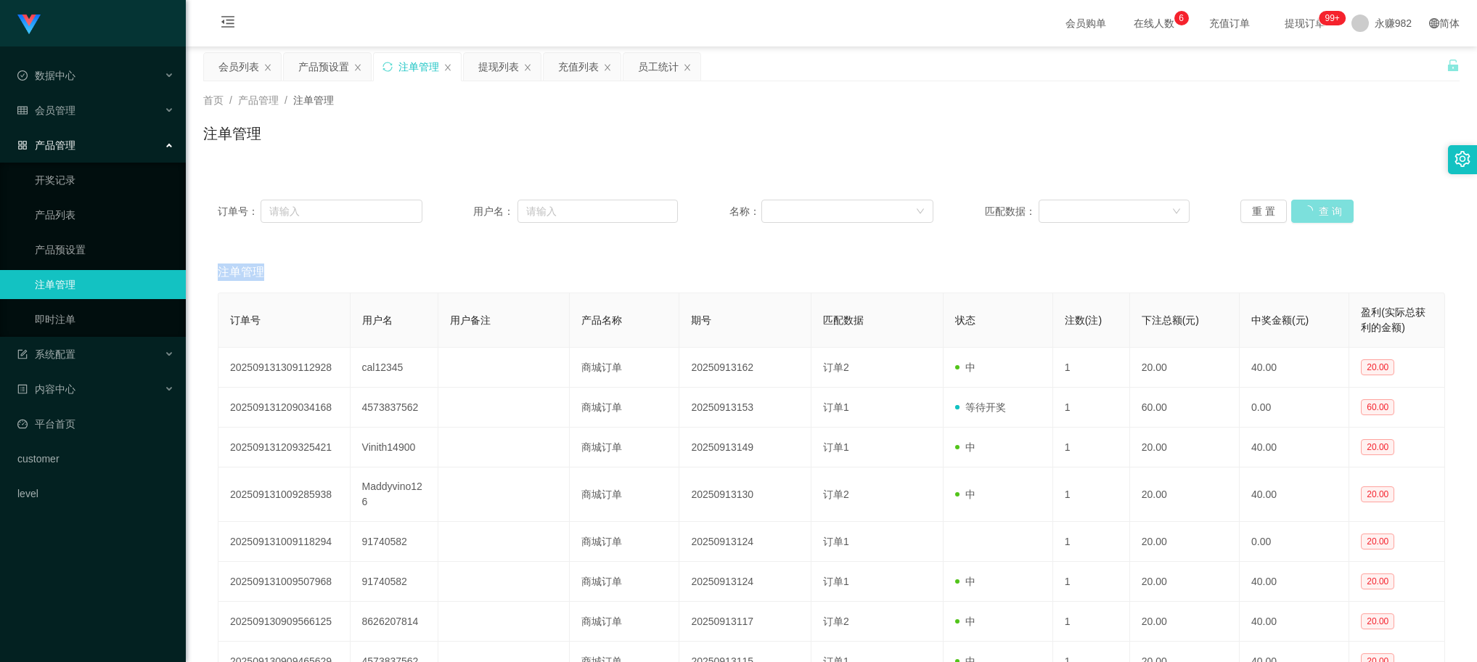
click at [1317, 208] on div "重 置 查 询" at bounding box center [1342, 211] width 205 height 23
click at [1317, 208] on button "查 询" at bounding box center [1314, 211] width 46 height 23
click at [1317, 208] on button "查 询" at bounding box center [1322, 211] width 62 height 23
click at [1318, 211] on button "查 询" at bounding box center [1314, 211] width 46 height 23
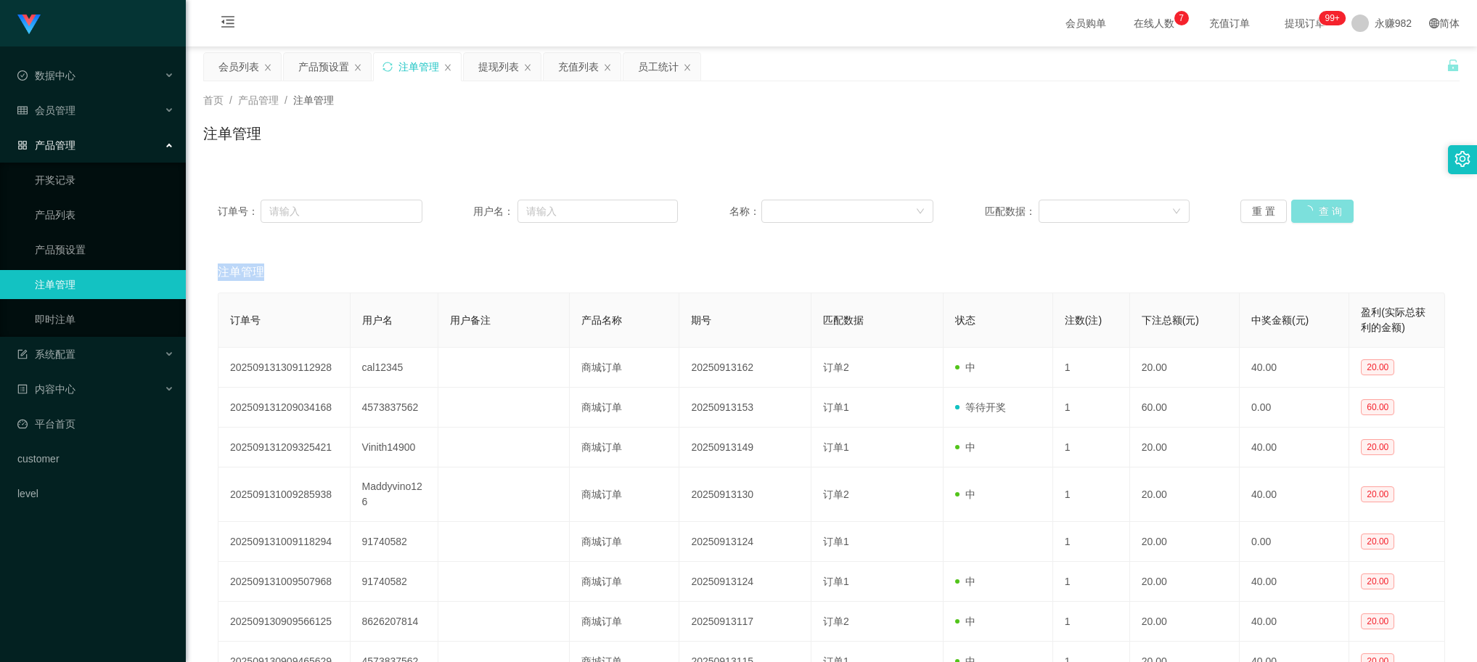
click at [1318, 211] on div "重 置 查 询" at bounding box center [1342, 211] width 205 height 23
click at [1318, 211] on button "查 询" at bounding box center [1314, 211] width 46 height 23
click at [1307, 205] on button "查 询" at bounding box center [1314, 211] width 46 height 23
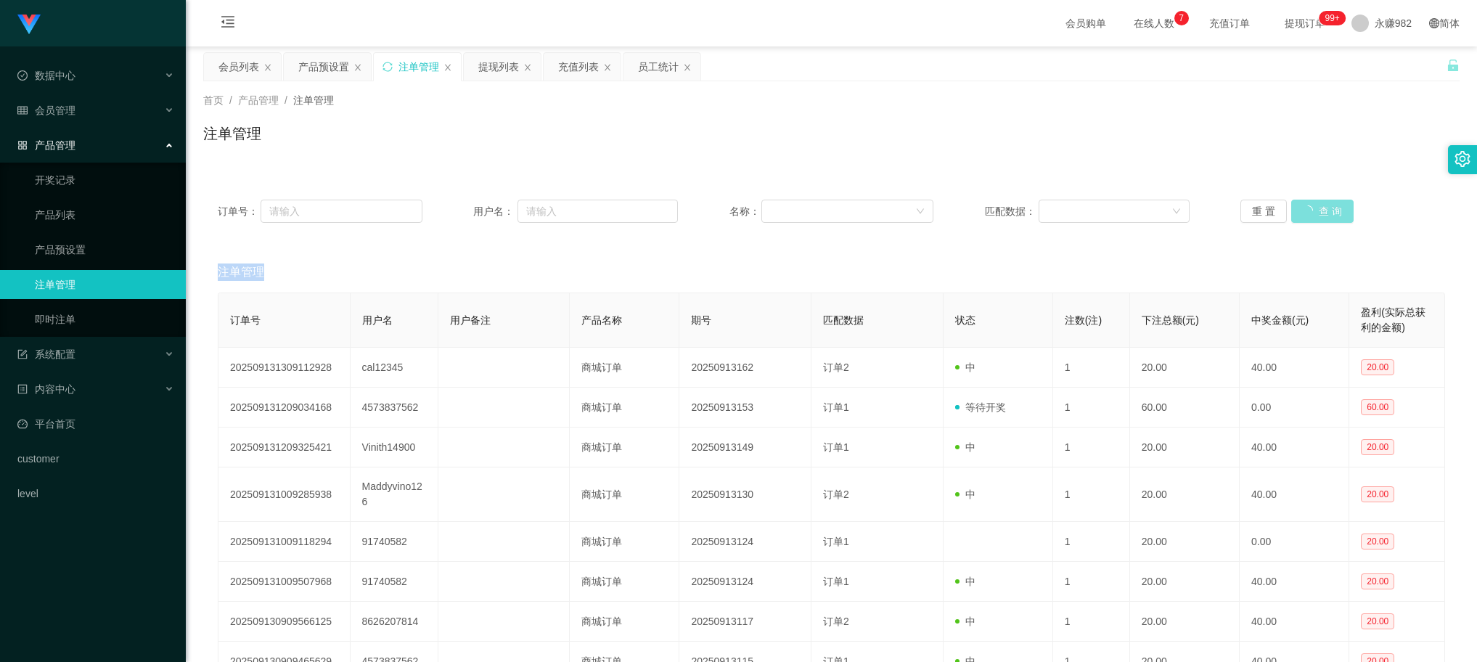
click at [1307, 205] on div "重 置 查 询" at bounding box center [1342, 211] width 205 height 23
click at [1307, 205] on button "查 询" at bounding box center [1322, 211] width 62 height 23
click at [1307, 205] on div "重 置 查 询" at bounding box center [1342, 211] width 205 height 23
click at [1307, 205] on button "查 询" at bounding box center [1314, 211] width 46 height 23
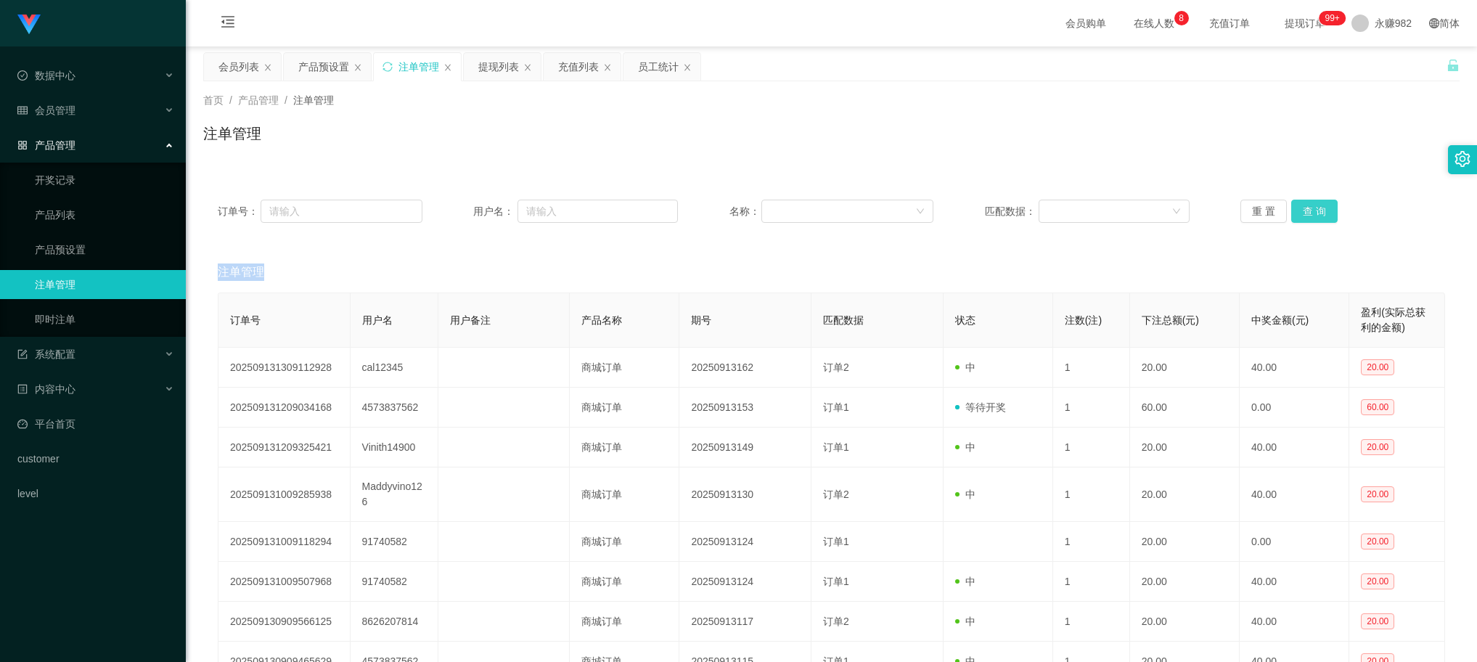
click at [1307, 205] on button "查 询" at bounding box center [1314, 211] width 46 height 23
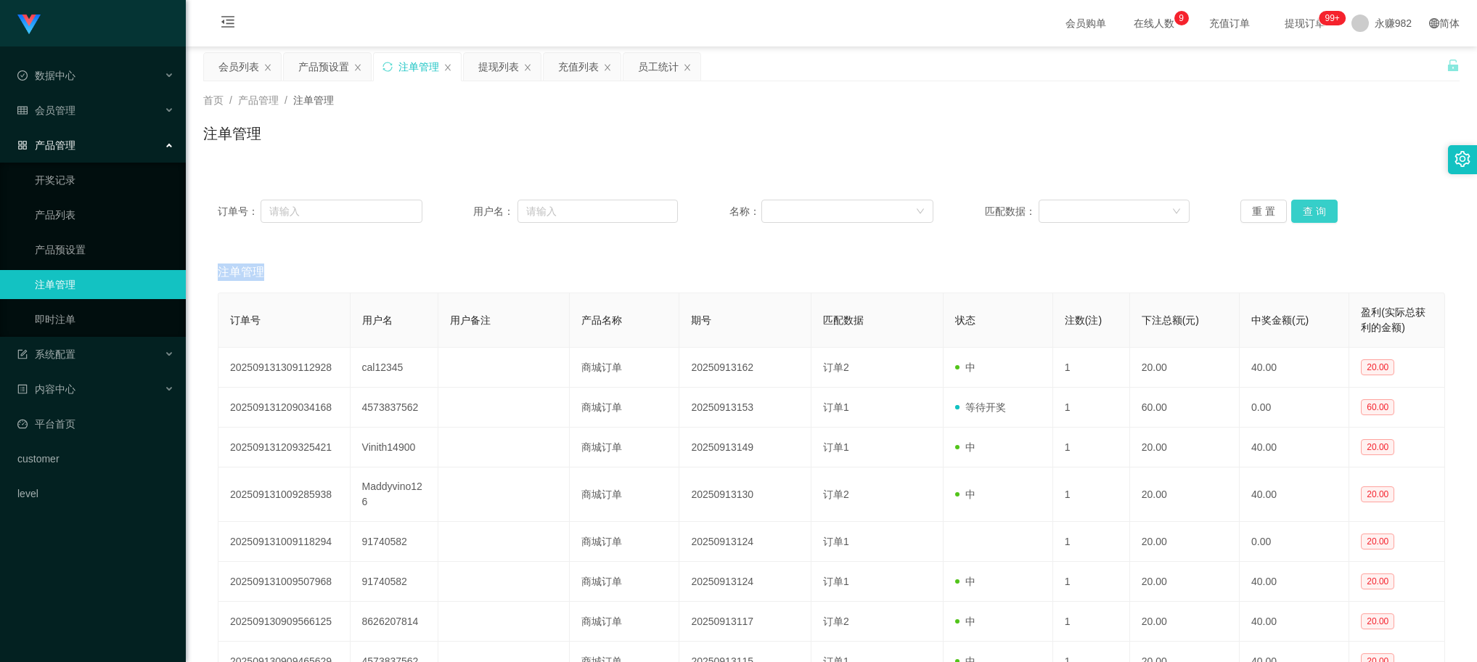
click at [1310, 209] on button "查 询" at bounding box center [1314, 211] width 46 height 23
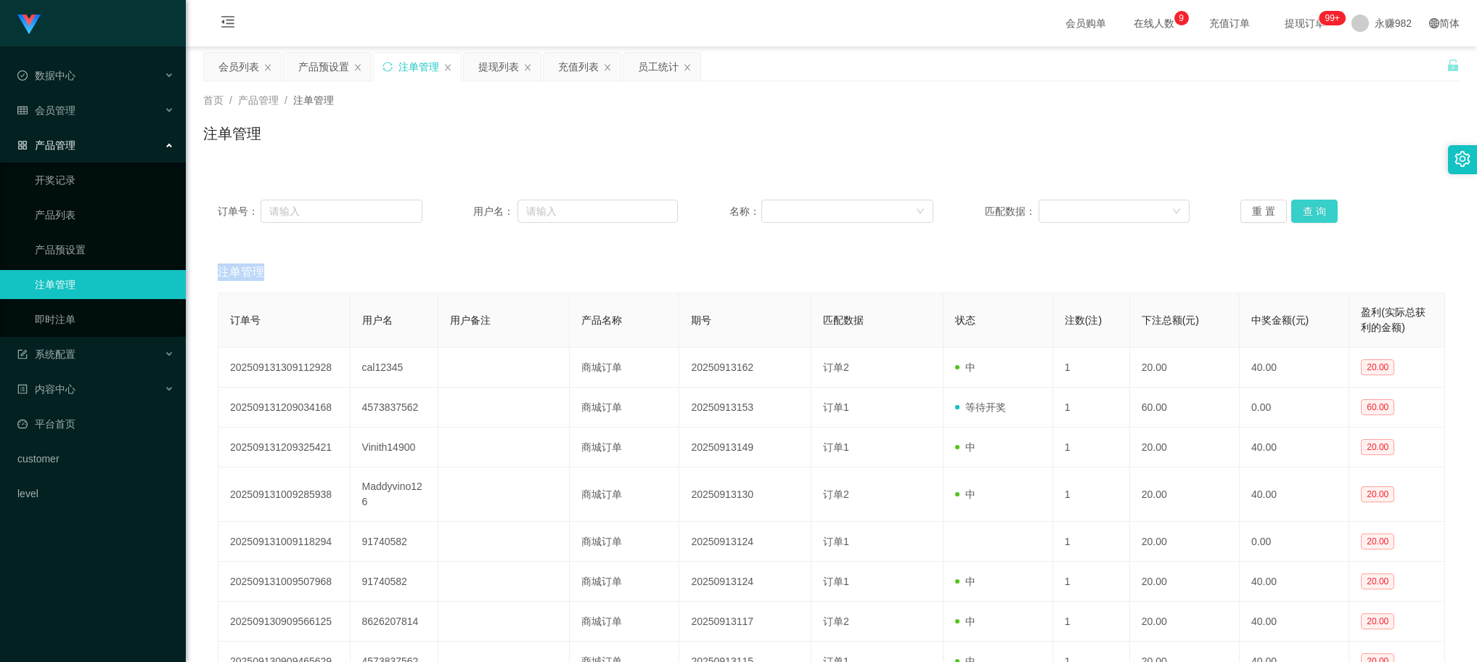
click at [1310, 209] on button "查 询" at bounding box center [1314, 211] width 46 height 23
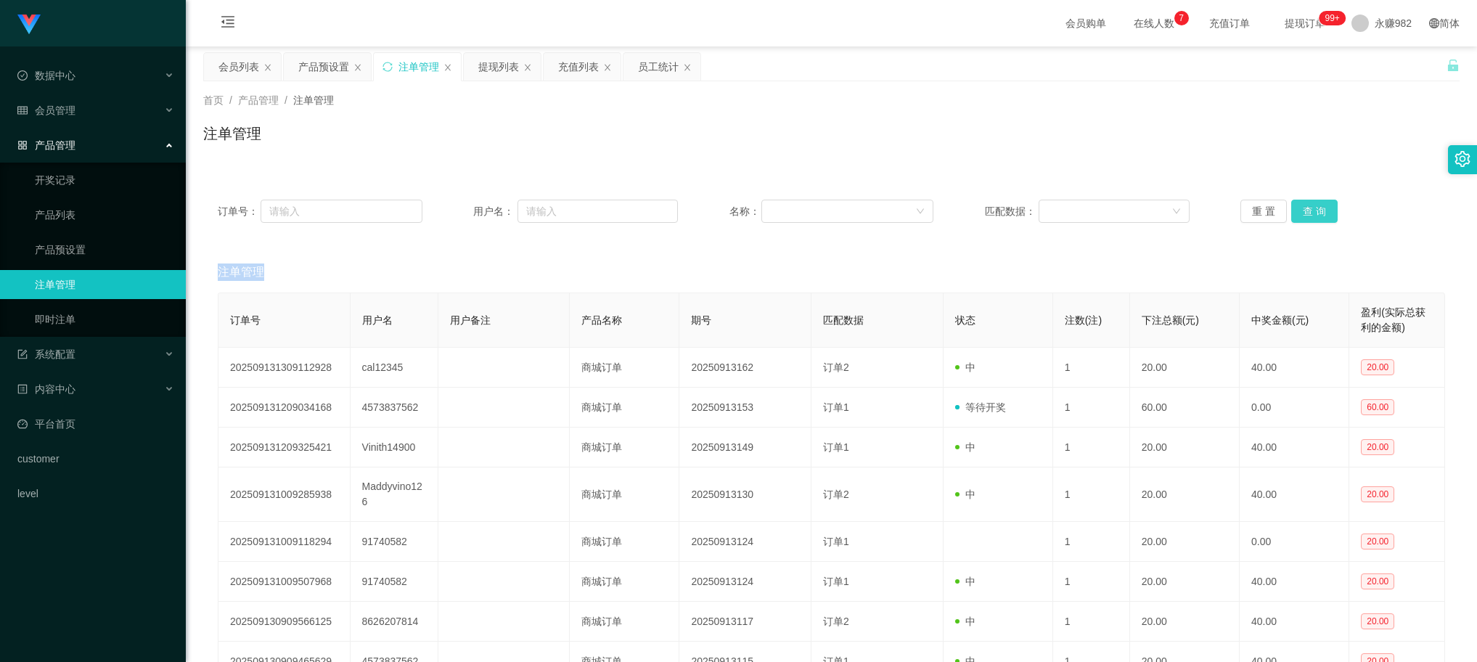
click at [1310, 209] on button "查 询" at bounding box center [1314, 211] width 46 height 23
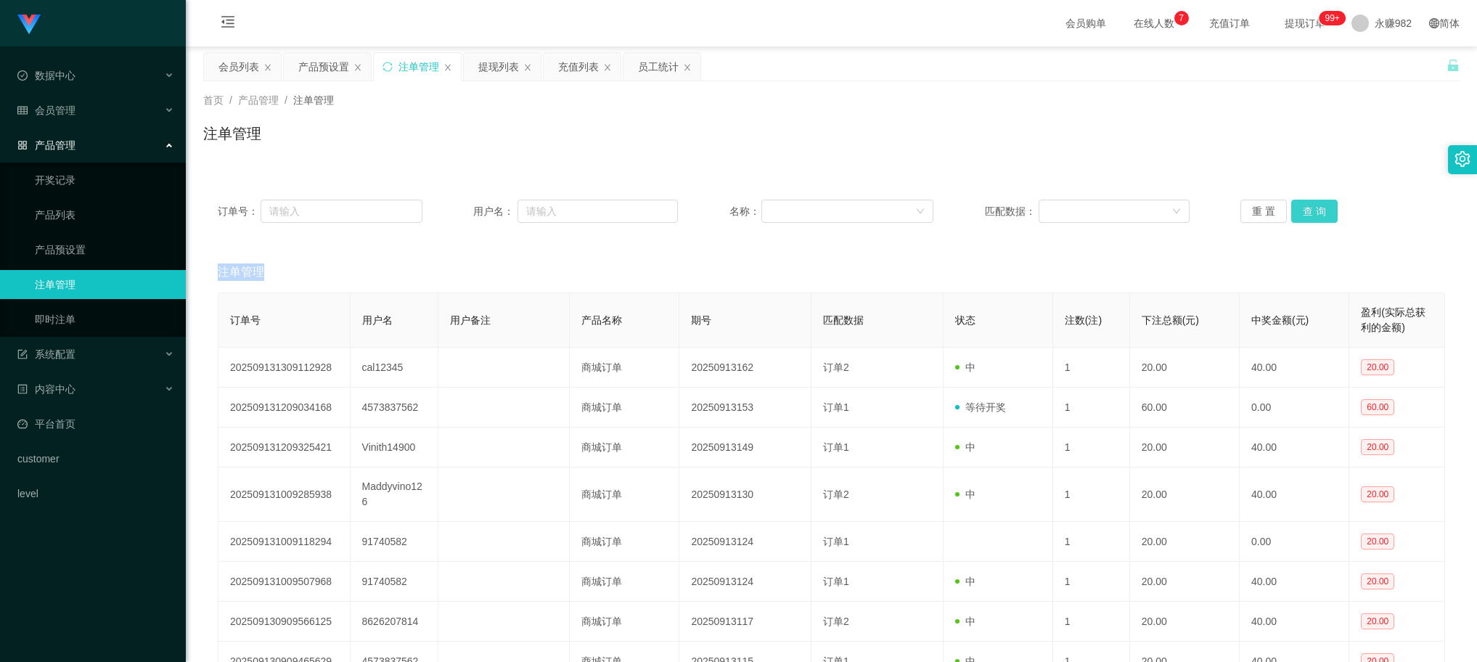
click at [1310, 209] on button "查 询" at bounding box center [1314, 211] width 46 height 23
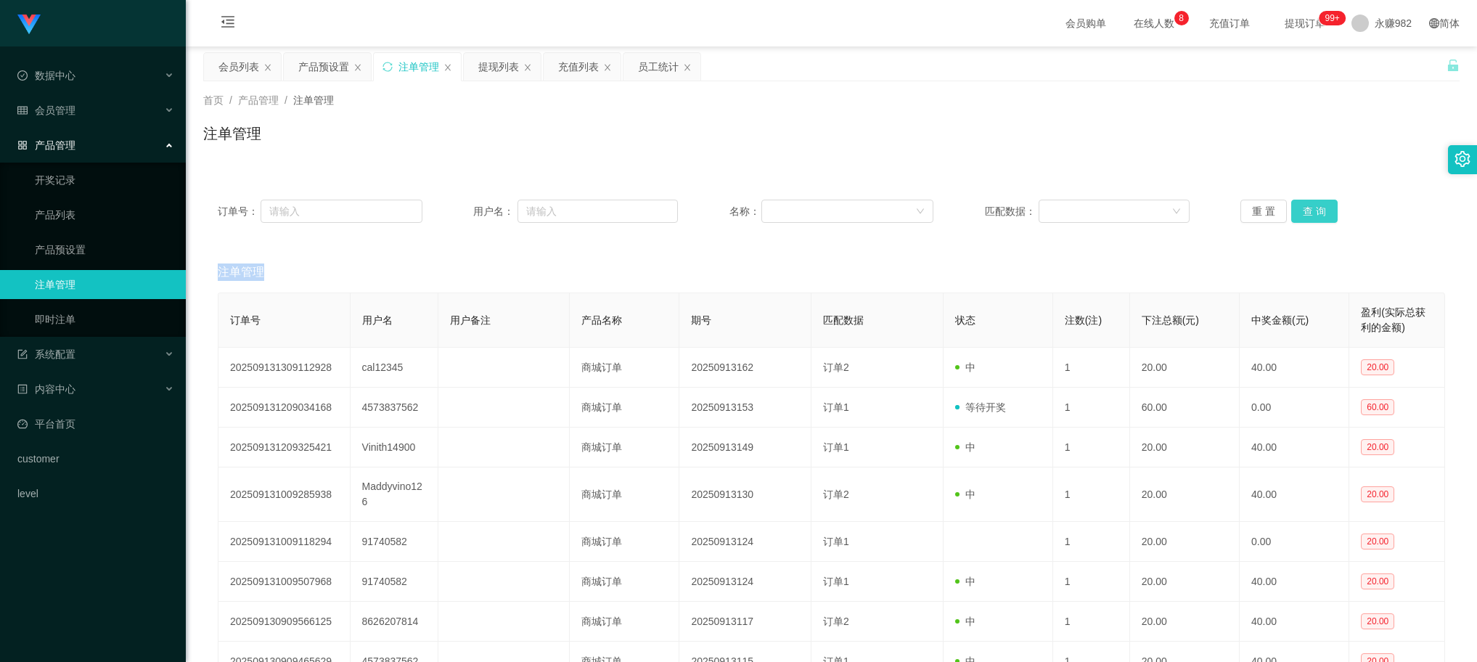
click at [1310, 209] on button "查 询" at bounding box center [1314, 211] width 46 height 23
click at [1310, 209] on div "重 置 查 询" at bounding box center [1342, 211] width 205 height 23
click at [1310, 209] on button "查 询" at bounding box center [1314, 211] width 46 height 23
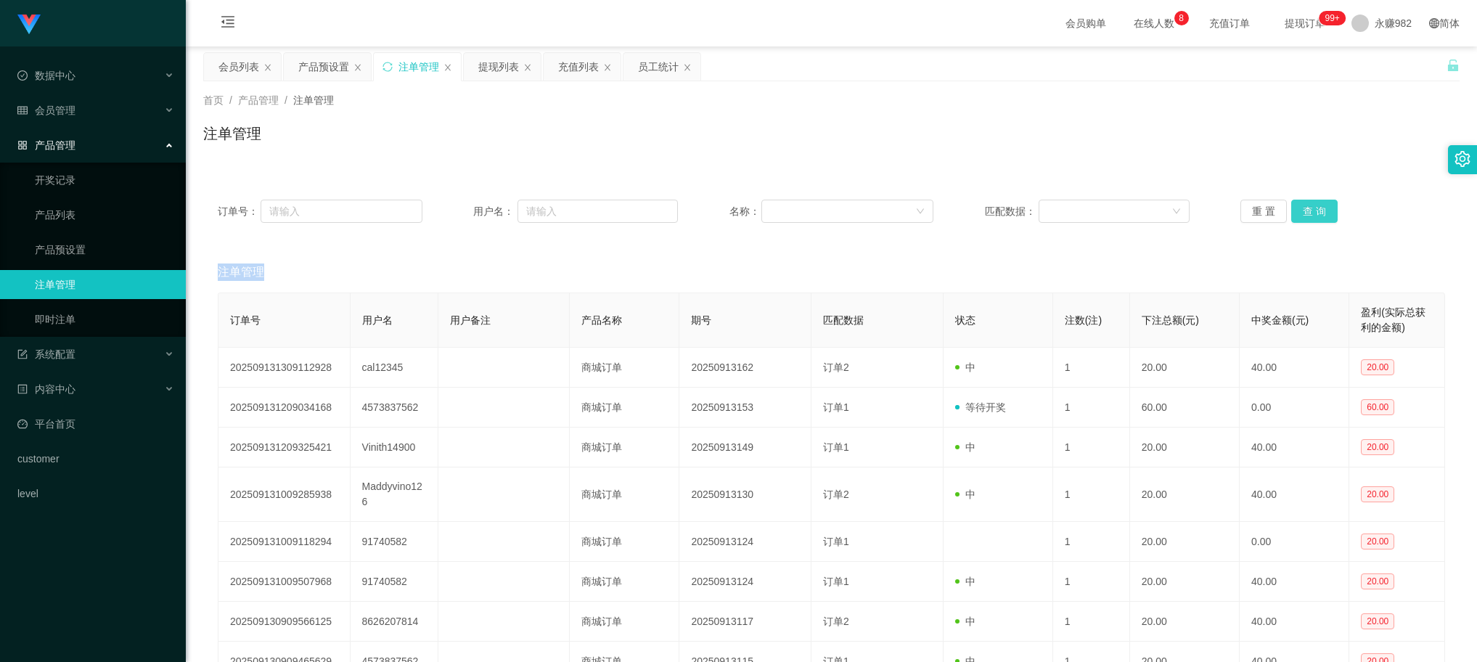
click at [1310, 209] on button "查 询" at bounding box center [1314, 211] width 46 height 23
click at [1310, 209] on div "重 置 查 询" at bounding box center [1342, 211] width 205 height 23
click at [1321, 208] on button "查 询" at bounding box center [1314, 211] width 46 height 23
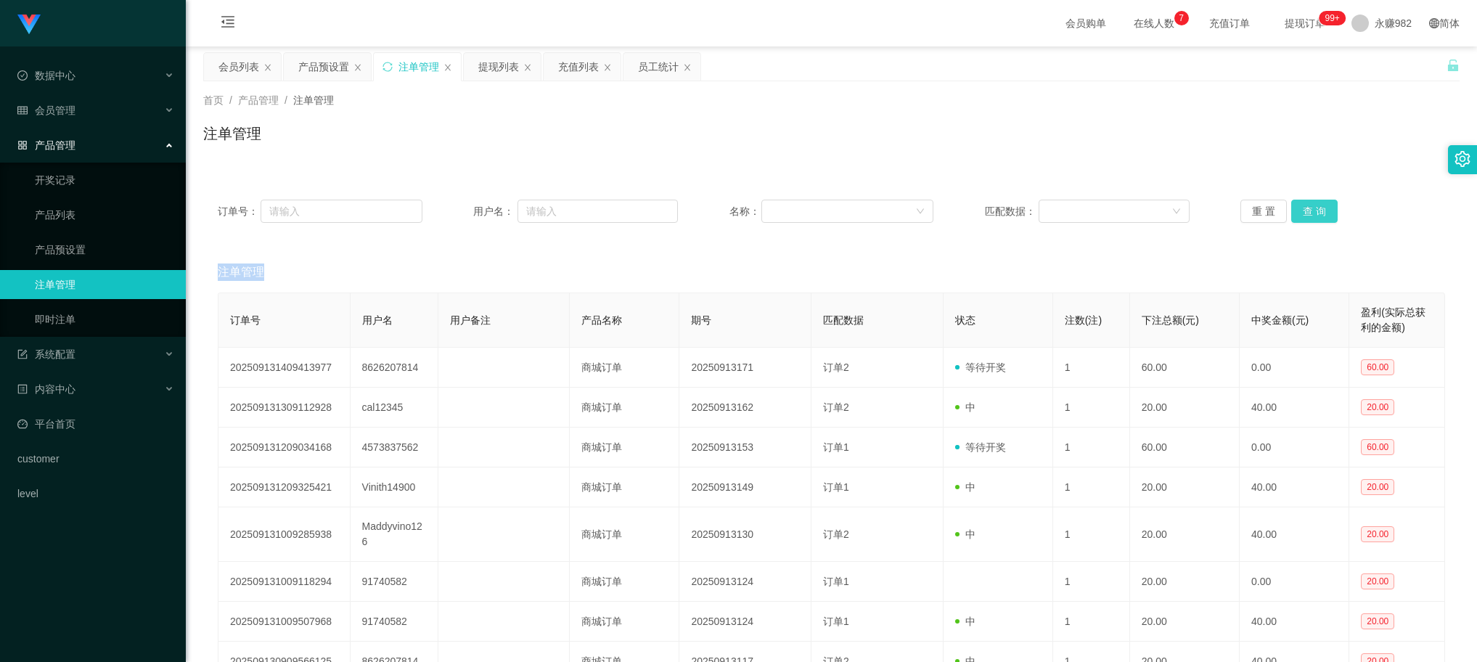
click at [1321, 208] on button "查 询" at bounding box center [1314, 211] width 46 height 23
click at [1314, 209] on button "查 询" at bounding box center [1314, 211] width 46 height 23
click at [1306, 210] on button "查 询" at bounding box center [1314, 211] width 46 height 23
click at [502, 65] on div "提现列表" at bounding box center [498, 67] width 41 height 28
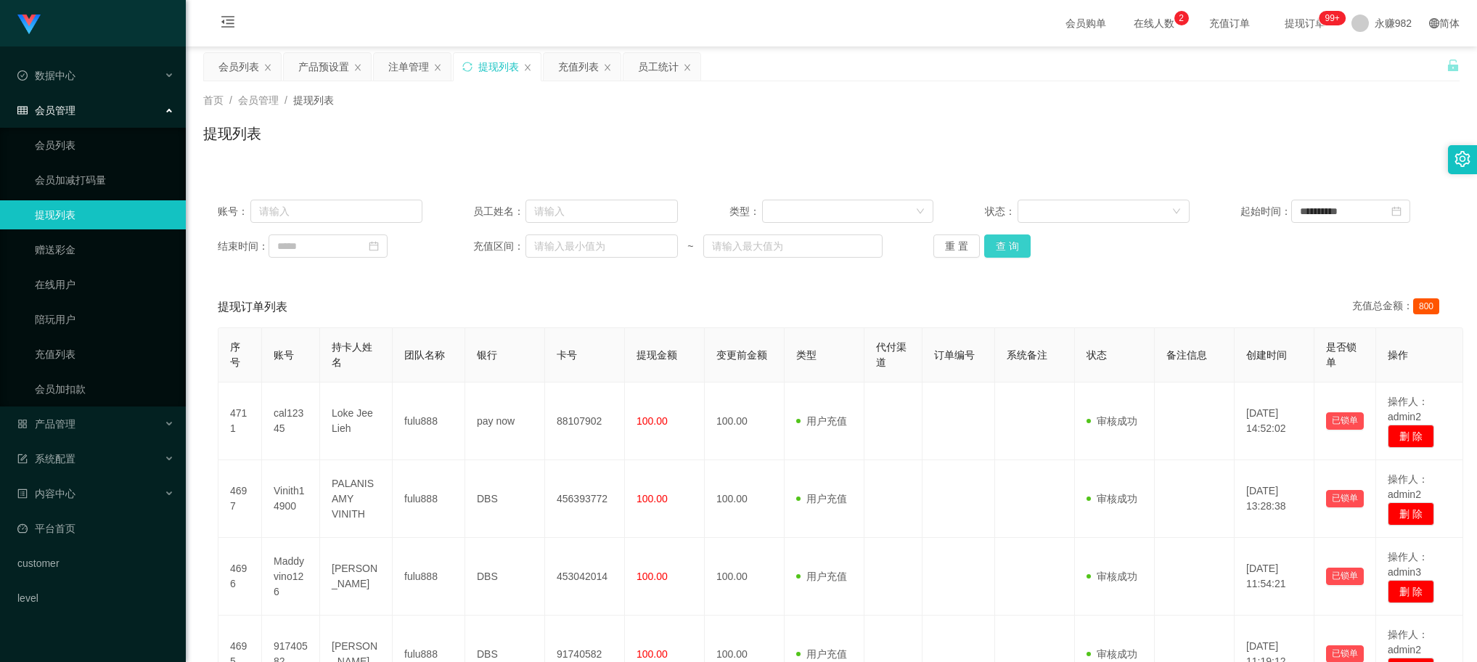
click at [996, 251] on button "查 询" at bounding box center [1007, 245] width 46 height 23
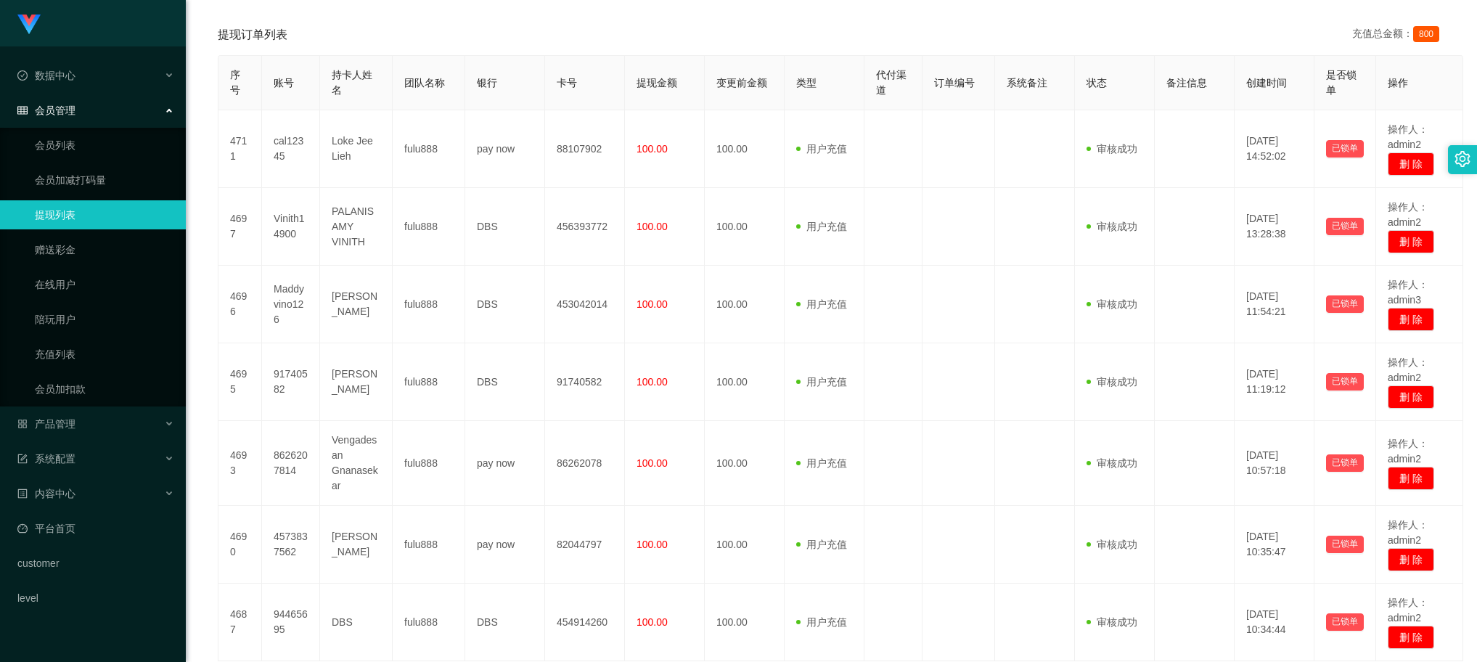
scroll to position [181, 0]
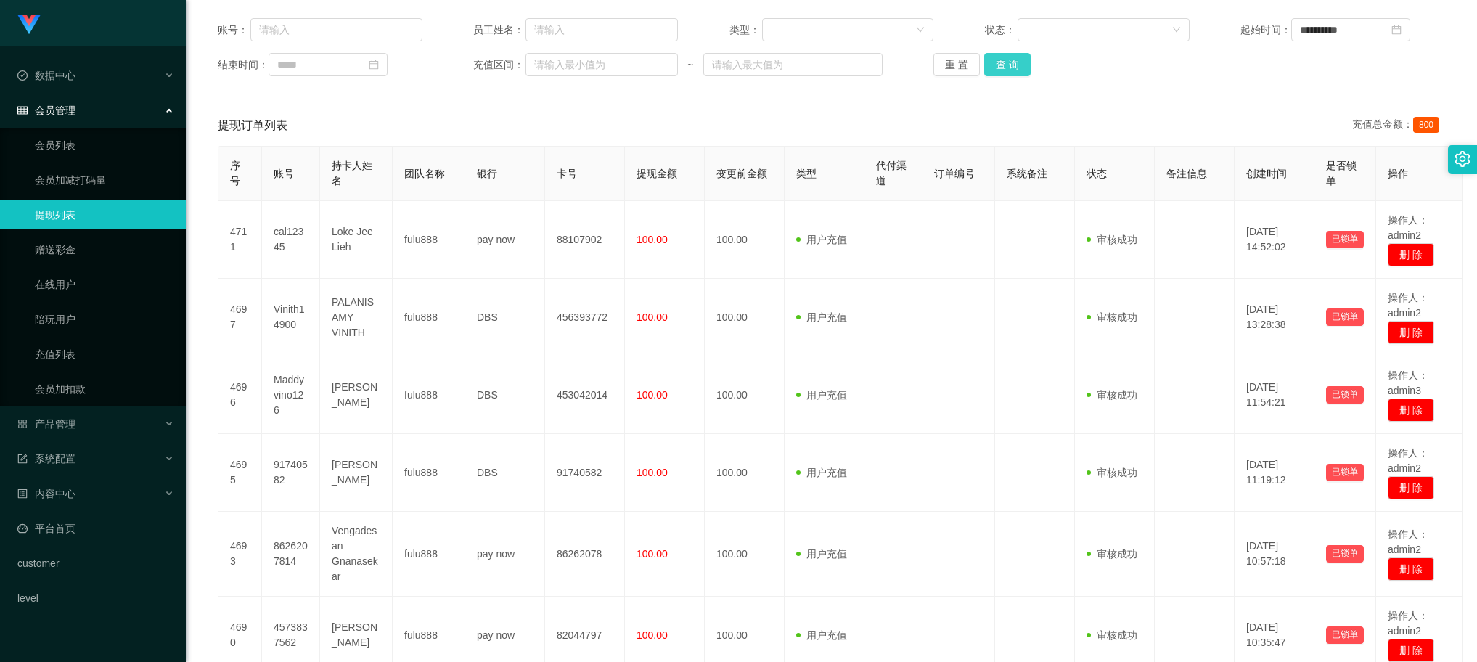
click at [1000, 58] on button "查 询" at bounding box center [1007, 64] width 46 height 23
